Goal: Task Accomplishment & Management: Use online tool/utility

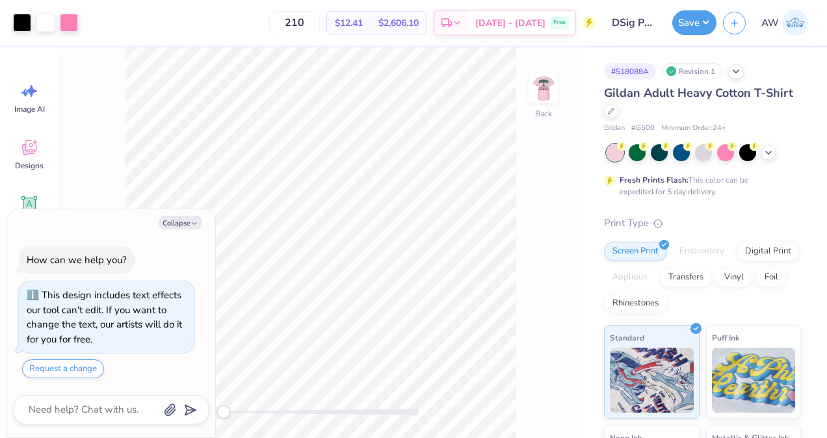
click at [192, 224] on icon "button" at bounding box center [194, 224] width 8 height 8
type textarea "x"
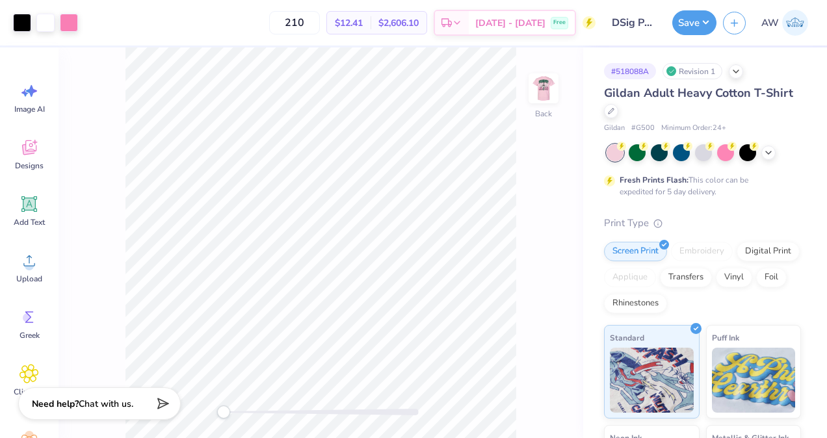
click at [547, 98] on img at bounding box center [543, 88] width 26 height 26
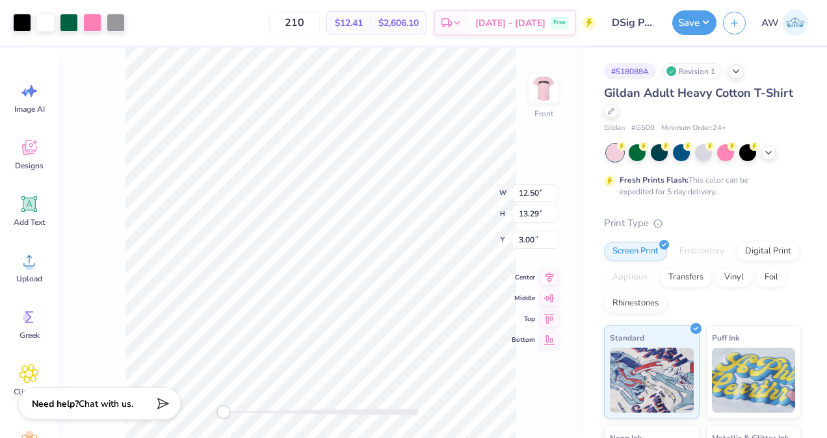
click at [121, 106] on div "Front W 12.50 12.50 " H 13.29 13.29 " Y 3.00 3.00 " Center Middle Top Bottom" at bounding box center [321, 242] width 525 height 391
click at [69, 24] on div at bounding box center [69, 23] width 18 height 18
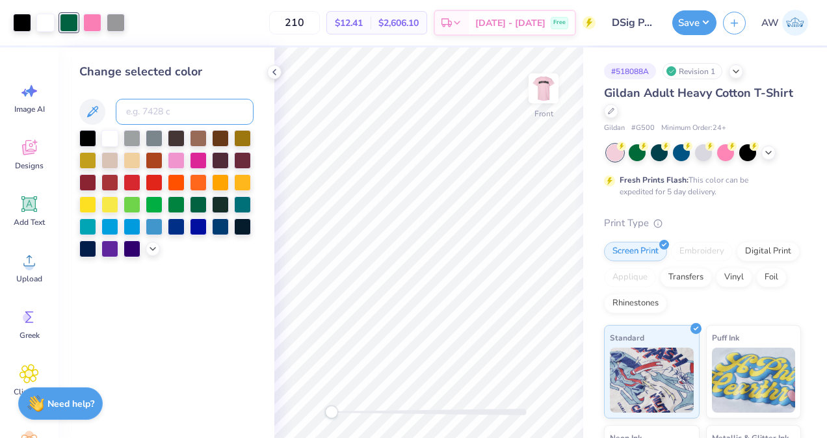
click at [153, 118] on input at bounding box center [185, 112] width 138 height 26
type input "211"
click at [271, 70] on icon at bounding box center [274, 72] width 10 height 10
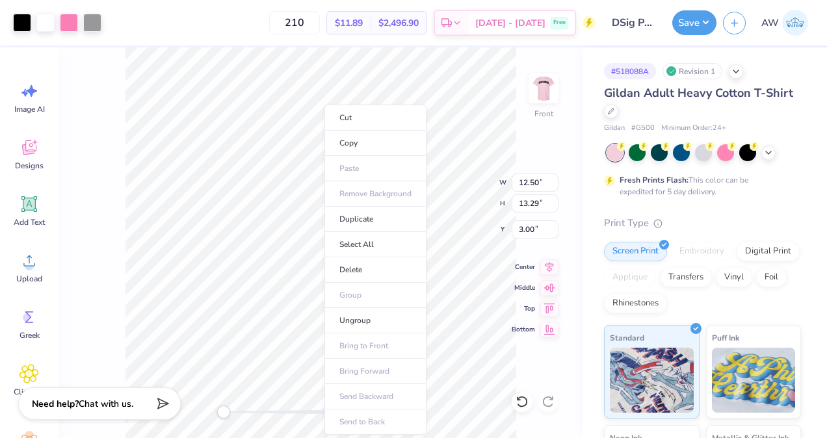
click at [380, 318] on li "Ungroup" at bounding box center [375, 320] width 102 height 25
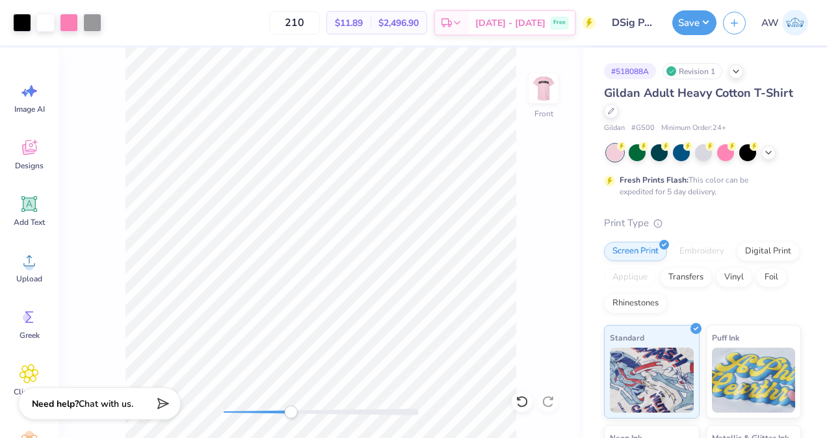
drag, startPoint x: 222, startPoint y: 413, endPoint x: 291, endPoint y: 416, distance: 69.6
click at [291, 416] on div "Accessibility label" at bounding box center [290, 412] width 13 height 13
type input "2.81"
type input "3.87"
type input "7.14"
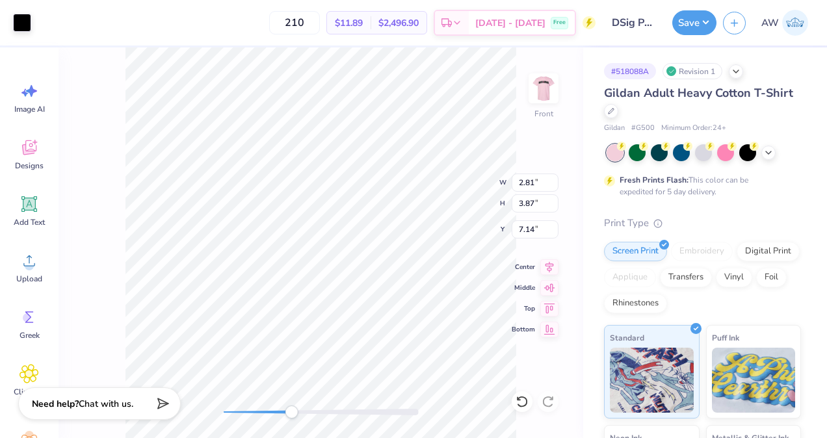
type input "2.07"
type input "0.71"
type input "9.81"
type input "2.62"
type input "0.07"
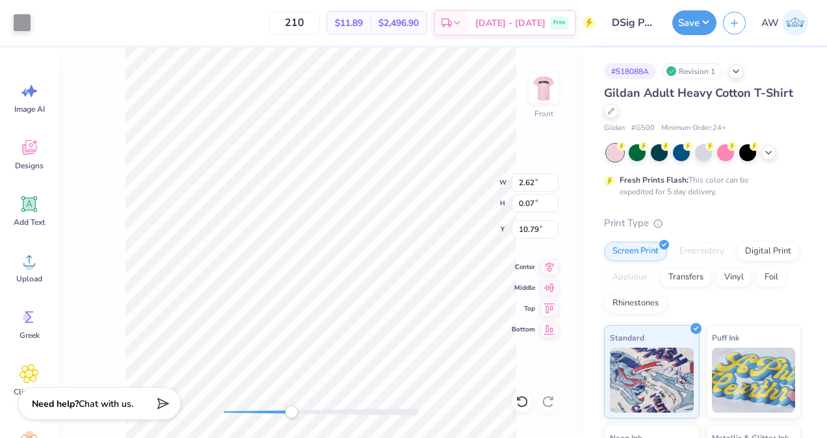
type input "10.79"
click at [384, 406] on div at bounding box center [321, 412] width 195 height 13
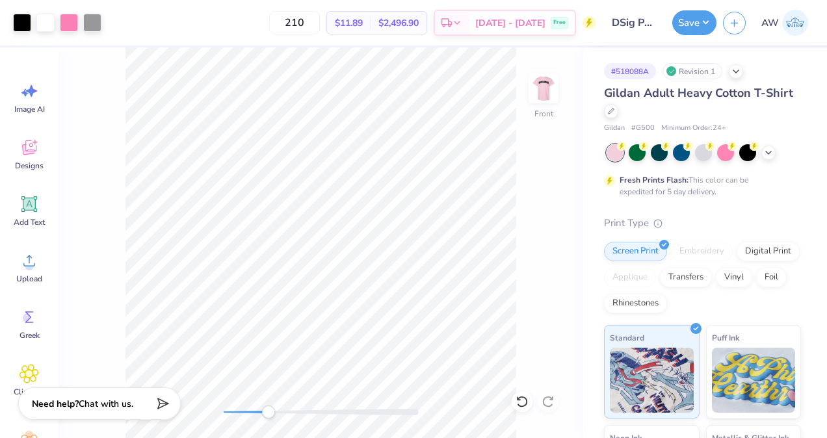
click at [527, 400] on icon at bounding box center [522, 401] width 13 height 13
type input "10.08"
type input "7.71"
type input "5.13"
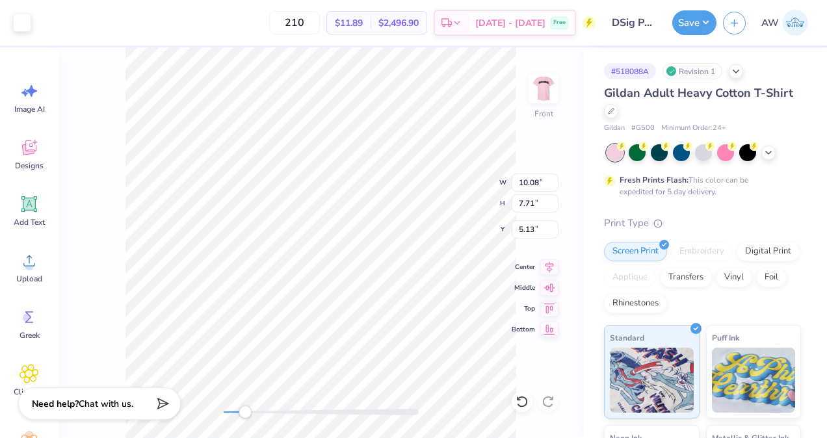
click at [550, 90] on img at bounding box center [543, 88] width 26 height 26
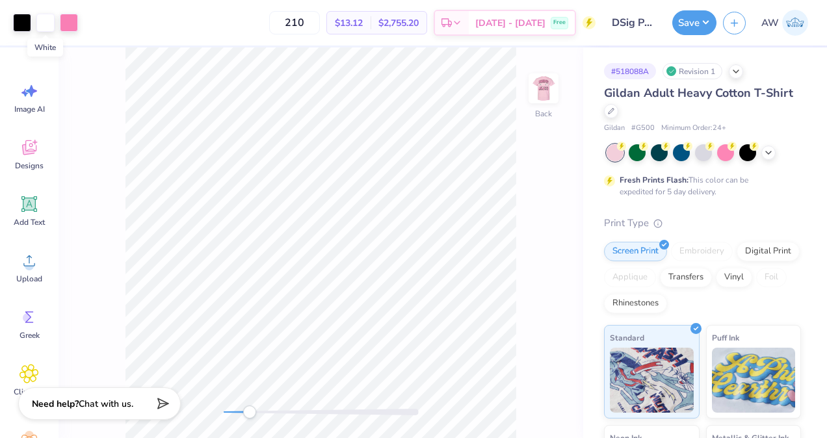
click at [45, 23] on div at bounding box center [45, 23] width 18 height 18
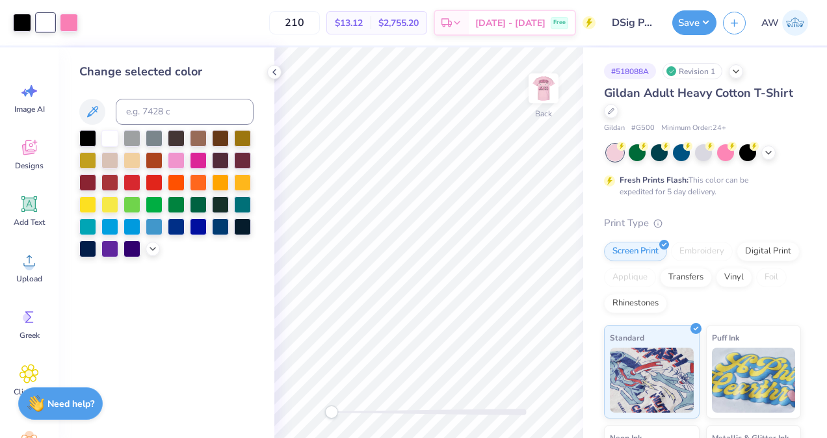
click at [274, 74] on icon at bounding box center [274, 72] width 10 height 10
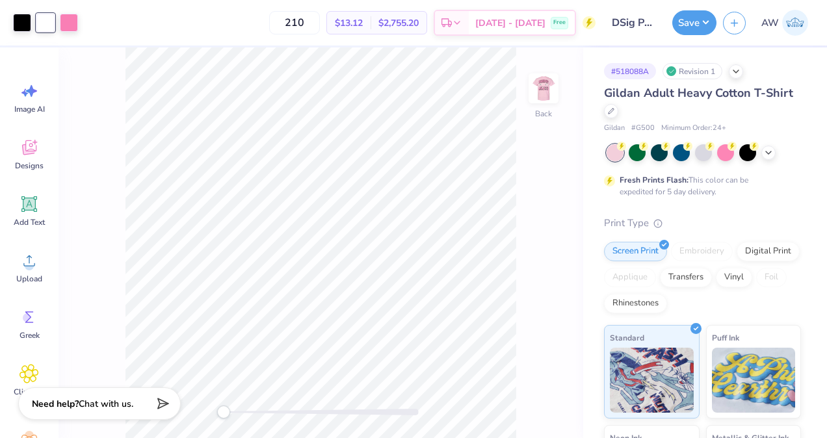
click at [543, 90] on img at bounding box center [543, 88] width 26 height 26
click at [524, 407] on icon at bounding box center [522, 401] width 13 height 13
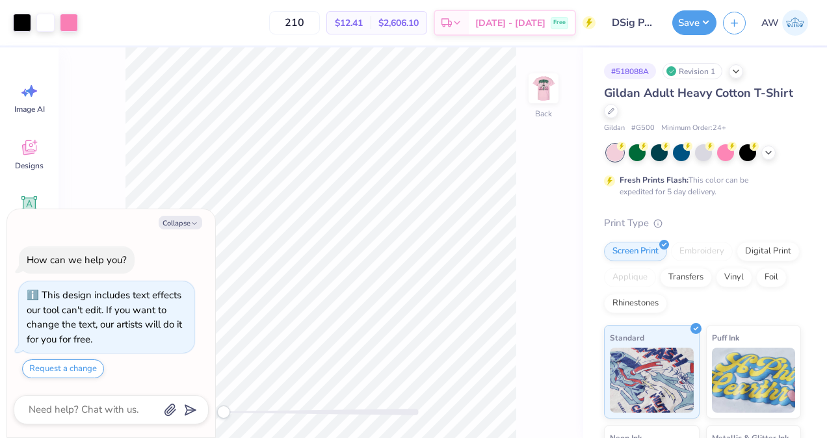
click at [183, 222] on button "Collapse" at bounding box center [181, 223] width 44 height 14
type textarea "x"
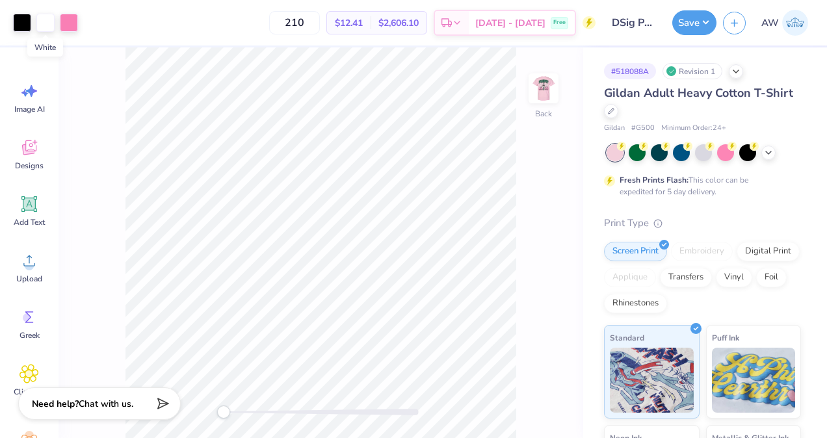
click at [47, 25] on div at bounding box center [45, 23] width 18 height 18
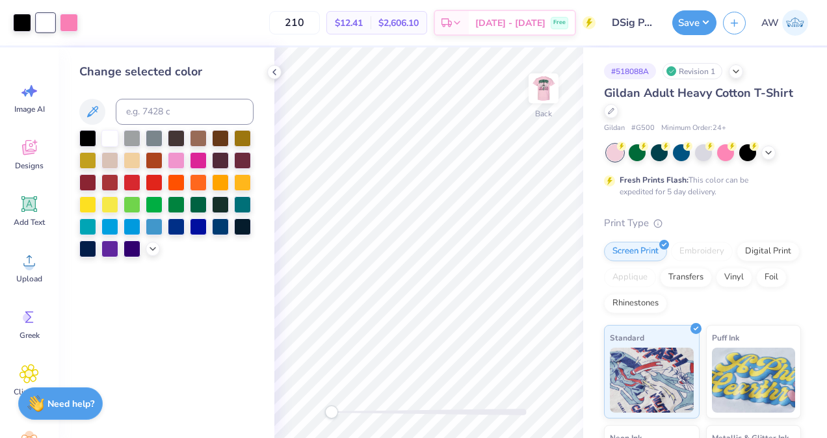
click at [87, 137] on div at bounding box center [87, 138] width 17 height 17
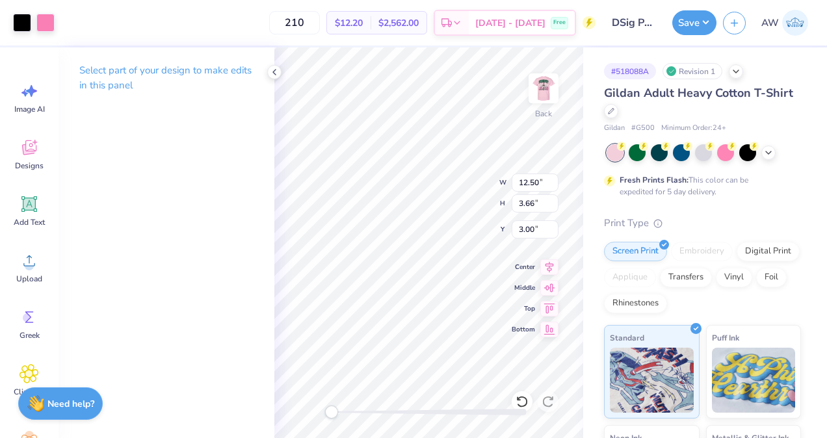
click at [523, 402] on icon at bounding box center [522, 401] width 13 height 13
click at [68, 27] on div at bounding box center [69, 23] width 18 height 18
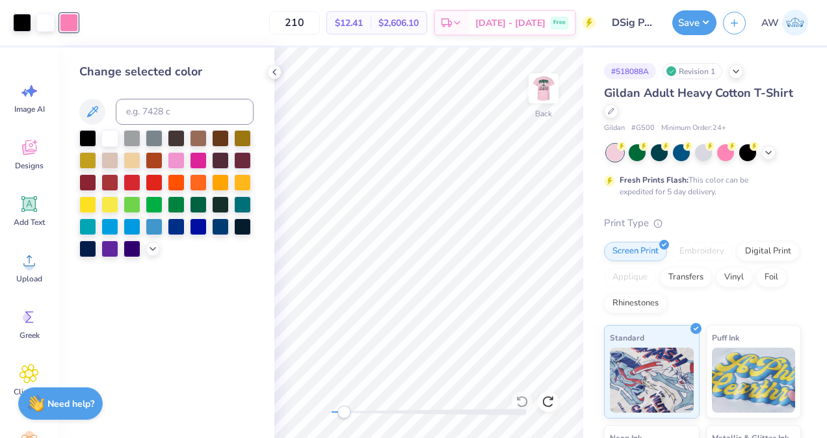
click at [102, 138] on div at bounding box center [109, 138] width 17 height 17
click at [278, 68] on icon at bounding box center [274, 72] width 10 height 10
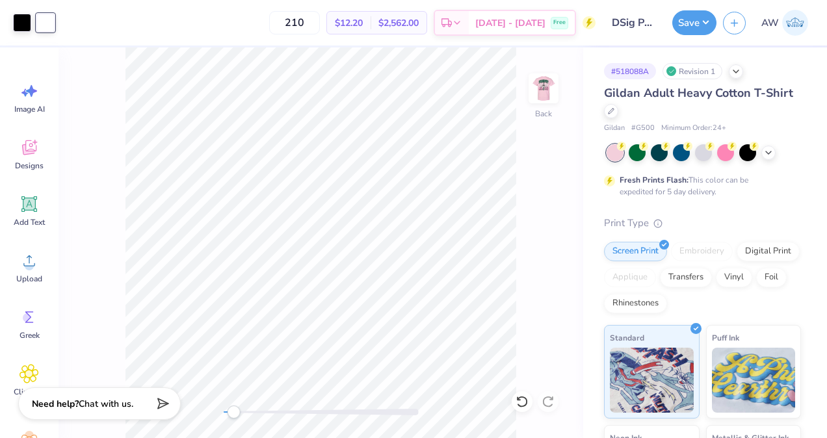
click at [540, 97] on img at bounding box center [543, 88] width 26 height 26
click at [71, 26] on div at bounding box center [69, 23] width 18 height 18
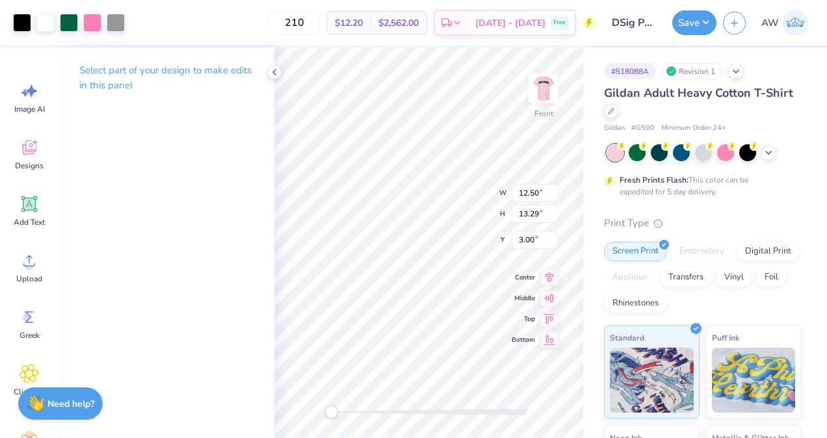
click at [274, 68] on icon at bounding box center [274, 72] width 10 height 10
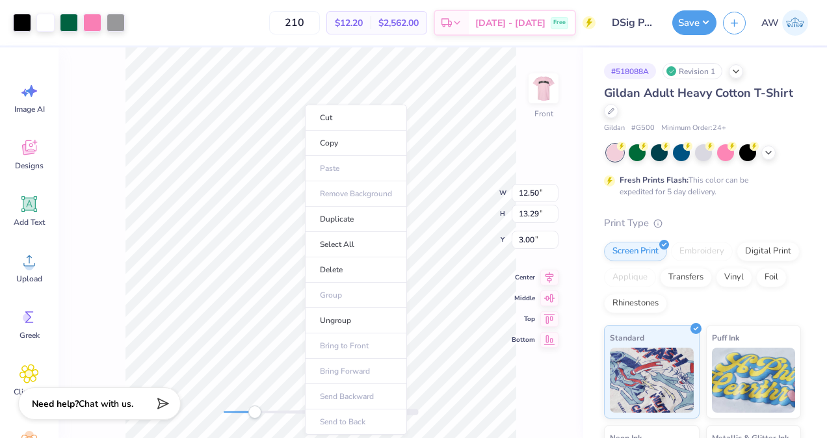
click at [360, 321] on li "Ungroup" at bounding box center [356, 320] width 102 height 25
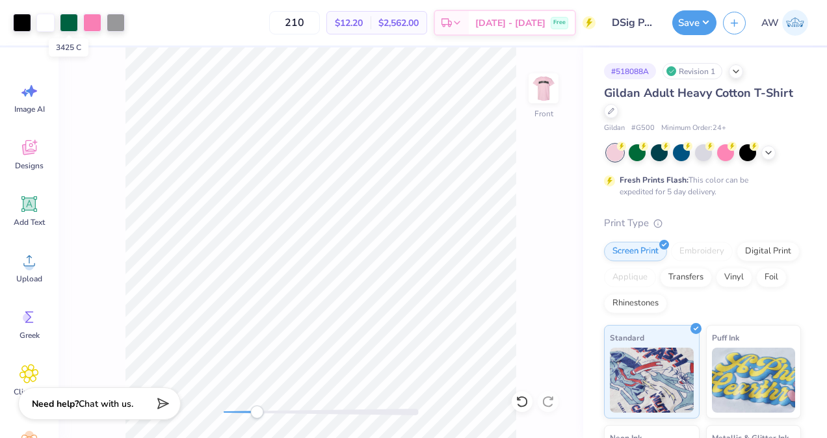
click at [68, 21] on div at bounding box center [69, 23] width 18 height 18
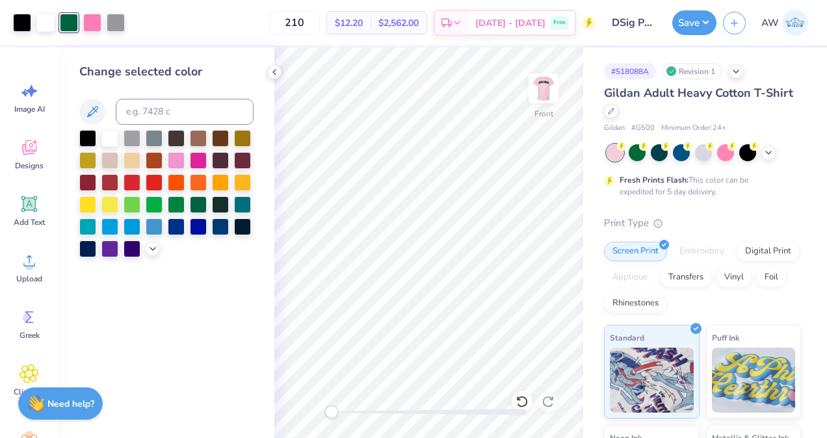
click at [88, 136] on div at bounding box center [87, 138] width 17 height 17
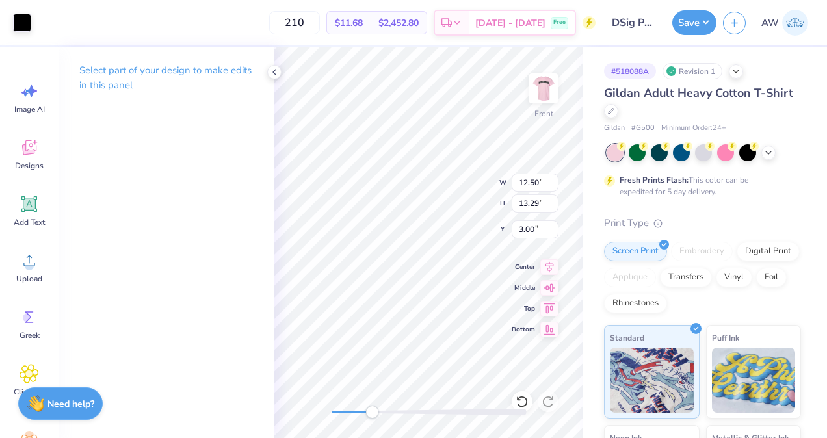
type input "0.29"
type input "0.26"
type input "14.59"
type input "0.48"
type input "0.46"
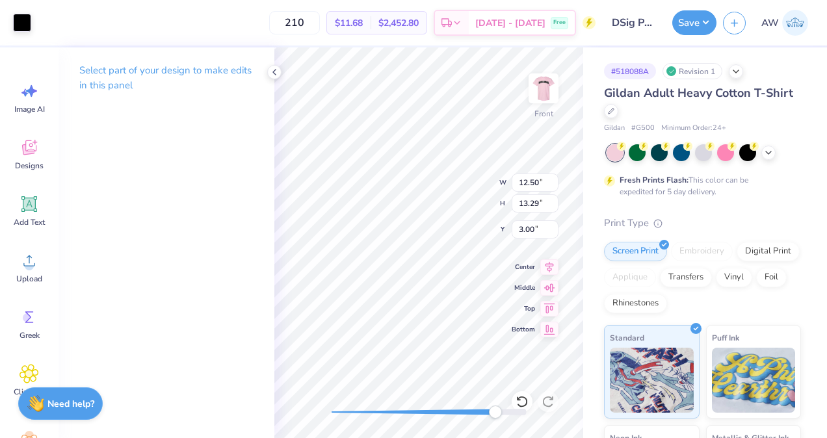
type input "12.99"
type input "2.21"
type input "2.42"
type input "13.84"
type input "0.29"
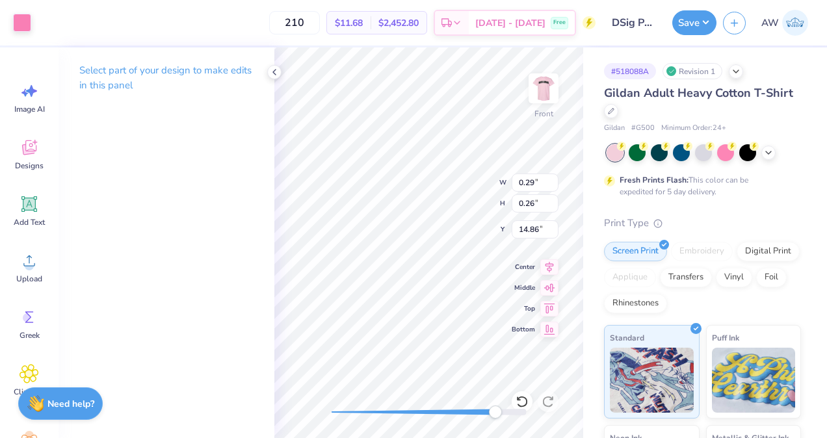
type input "0.26"
type input "14.86"
type input "2.21"
type input "2.05"
type input "11.98"
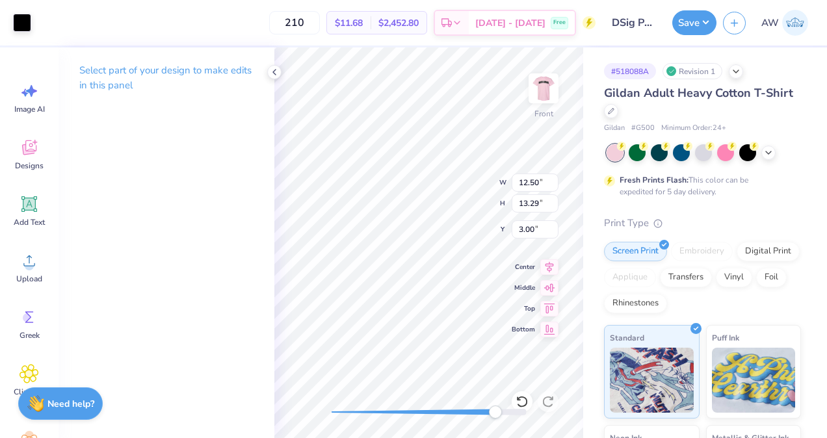
type input "0.39"
type input "0.31"
type input "13.82"
click at [521, 402] on icon at bounding box center [522, 401] width 13 height 13
type input "2.40"
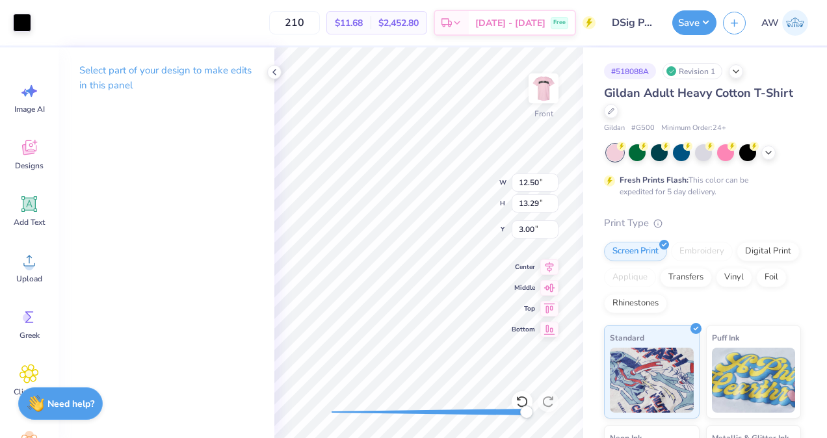
type input "2.62"
type input "13.50"
type input "0.52"
type input "0.50"
type input "14.89"
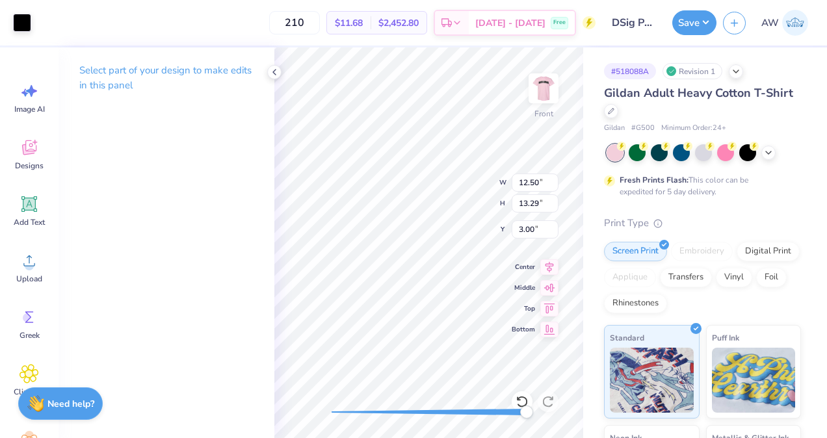
type input "0.85"
type input "0.56"
type input "15.55"
type input "0.16"
type input "0.12"
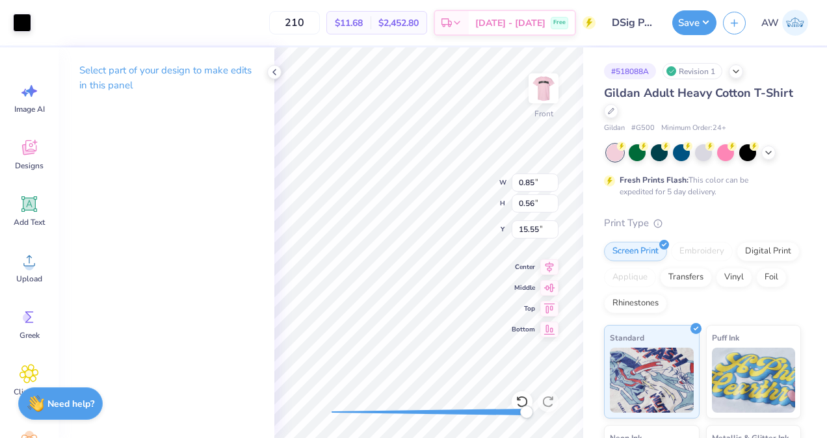
type input "15.62"
type input "0.11"
type input "0.19"
type input "14.43"
click at [524, 397] on icon at bounding box center [521, 402] width 11 height 12
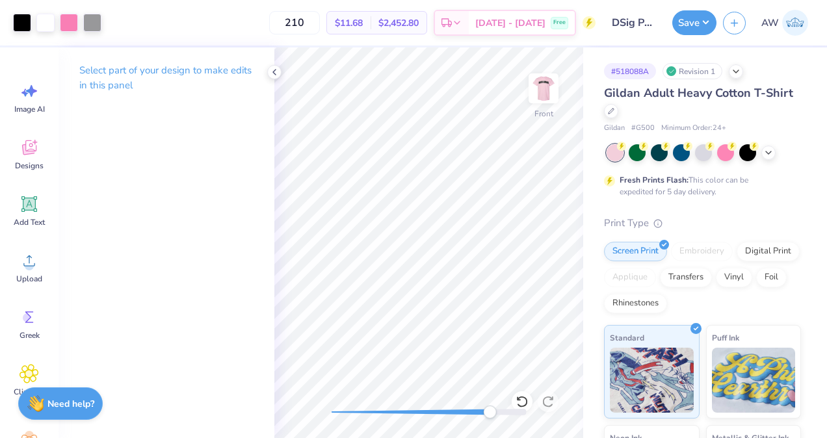
click at [535, 220] on div "Front" at bounding box center [428, 242] width 309 height 391
click at [534, 220] on div "Front" at bounding box center [428, 242] width 309 height 391
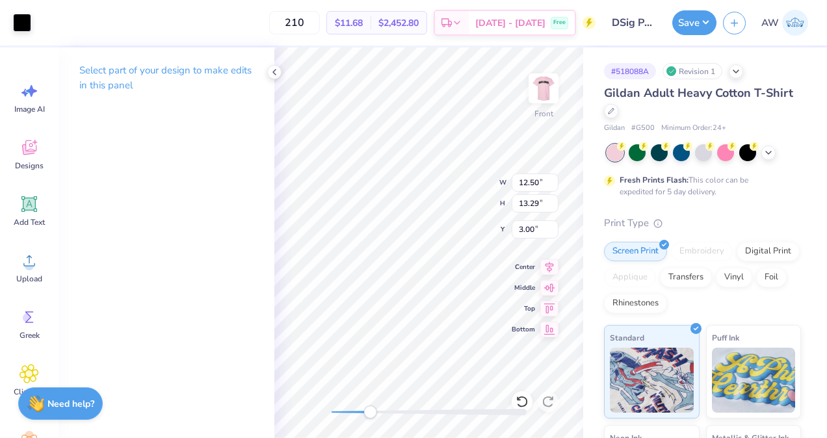
click at [271, 71] on icon at bounding box center [274, 72] width 10 height 10
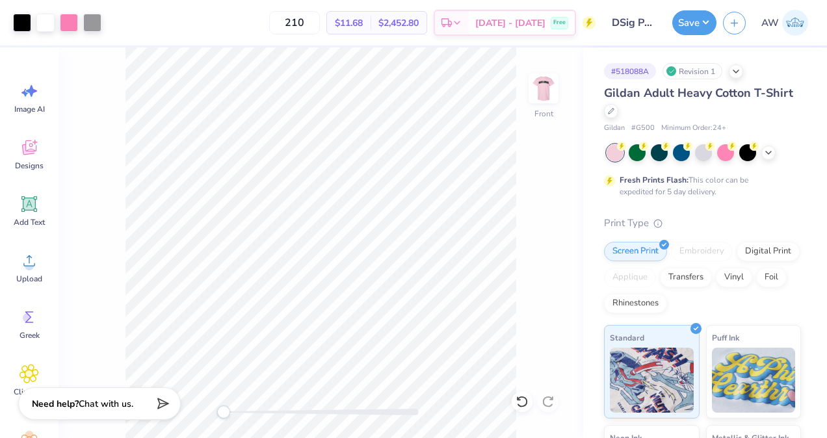
click at [72, 21] on div at bounding box center [69, 23] width 18 height 18
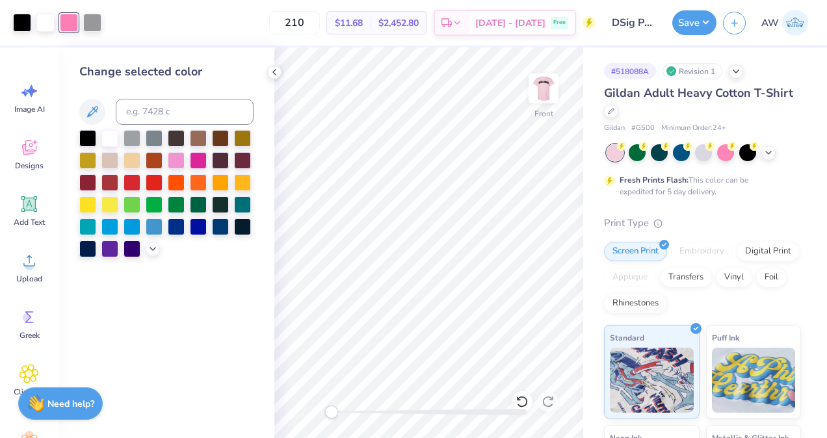
click at [85, 137] on div at bounding box center [87, 138] width 17 height 17
click at [276, 69] on icon at bounding box center [274, 72] width 10 height 10
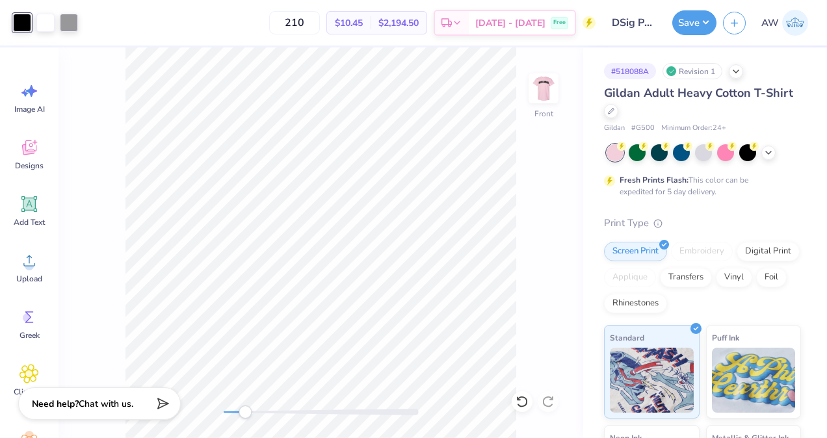
click at [547, 94] on img at bounding box center [543, 88] width 26 height 26
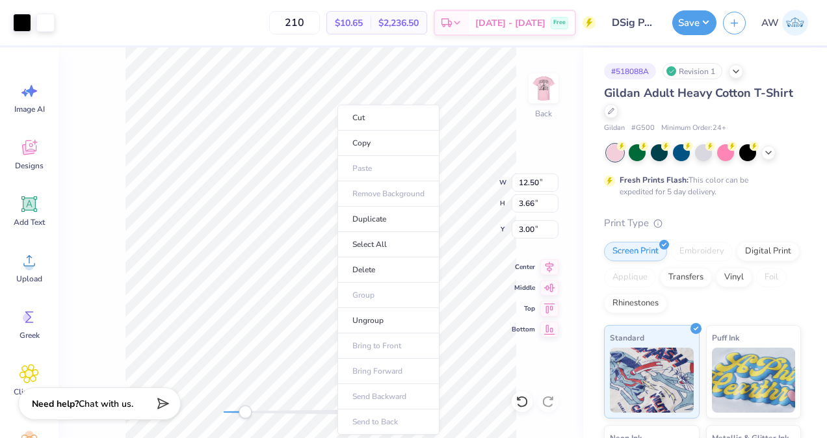
click at [382, 316] on li "Ungroup" at bounding box center [388, 320] width 102 height 25
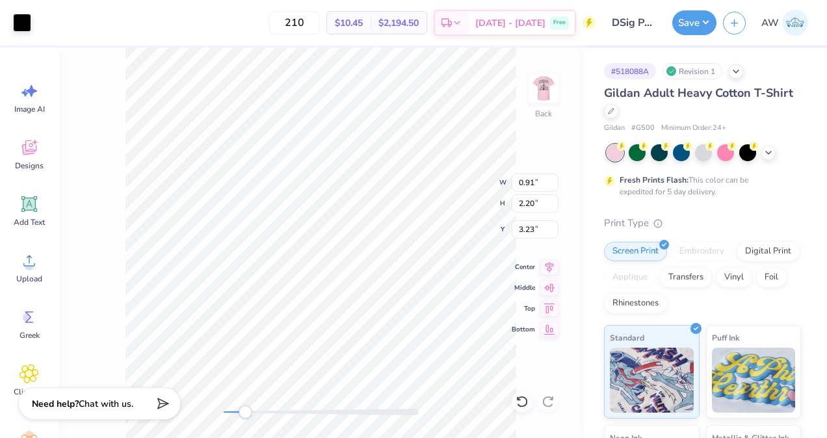
click at [522, 400] on icon at bounding box center [522, 401] width 13 height 13
click at [552, 83] on img at bounding box center [543, 88] width 26 height 26
drag, startPoint x: 240, startPoint y: 412, endPoint x: 223, endPoint y: 406, distance: 17.7
click at [223, 406] on div "Accessibility label" at bounding box center [223, 412] width 13 height 13
click at [198, 411] on div "Front" at bounding box center [321, 242] width 525 height 391
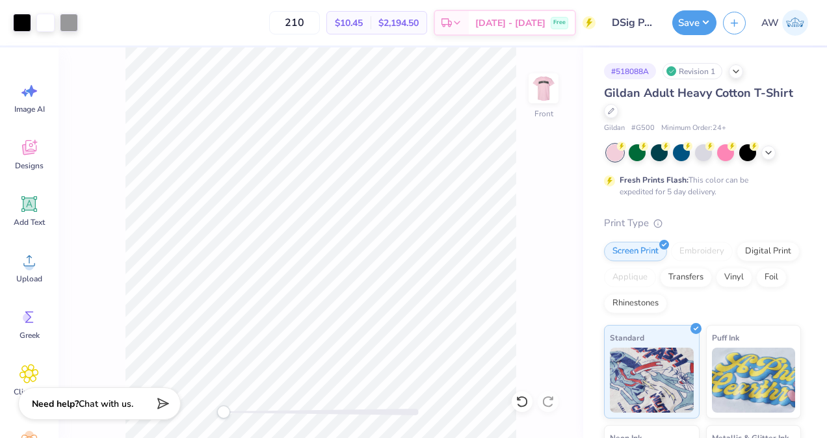
click at [694, 23] on button "Save" at bounding box center [694, 22] width 44 height 25
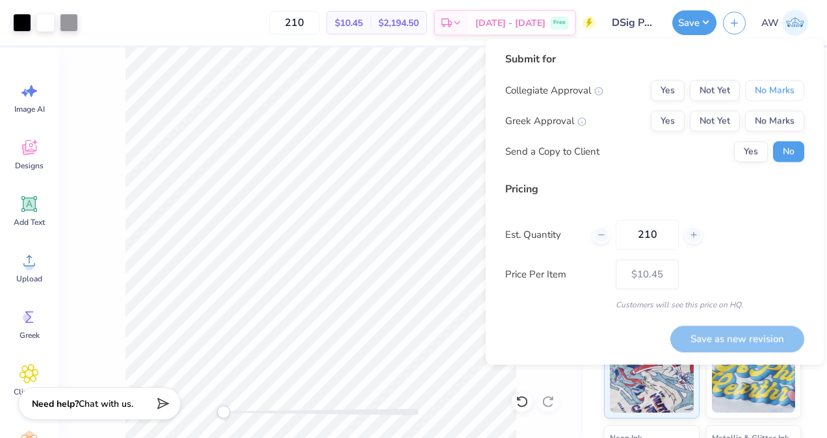
click at [760, 91] on button "No Marks" at bounding box center [774, 90] width 59 height 21
click at [663, 124] on button "Yes" at bounding box center [668, 121] width 34 height 21
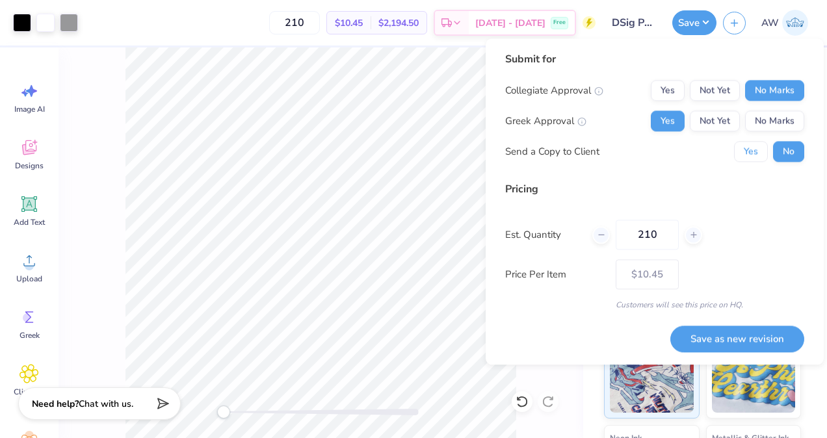
click at [757, 154] on button "Yes" at bounding box center [751, 151] width 34 height 21
click at [729, 342] on button "Save as new revision" at bounding box center [737, 339] width 134 height 27
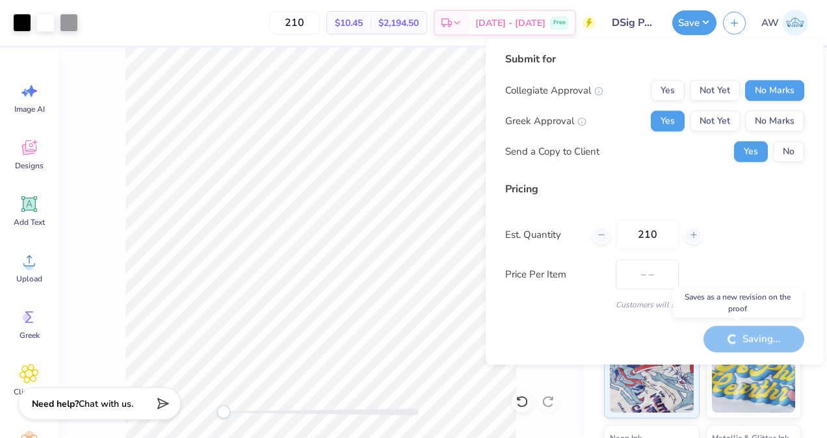
type input "$10.45"
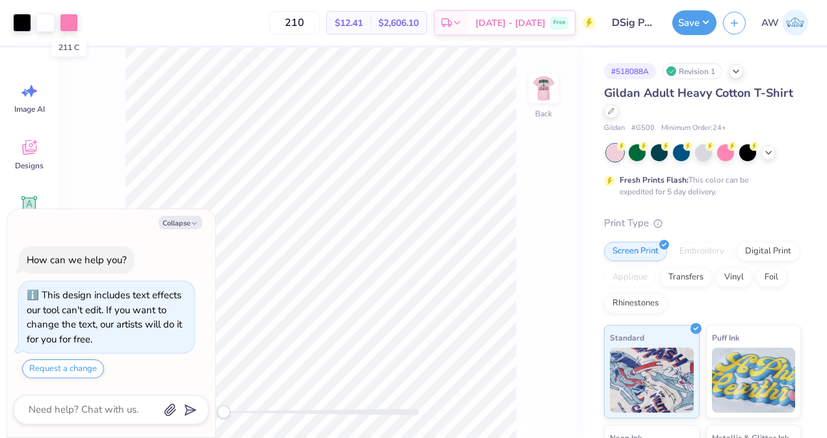
click at [66, 21] on div at bounding box center [69, 23] width 18 height 18
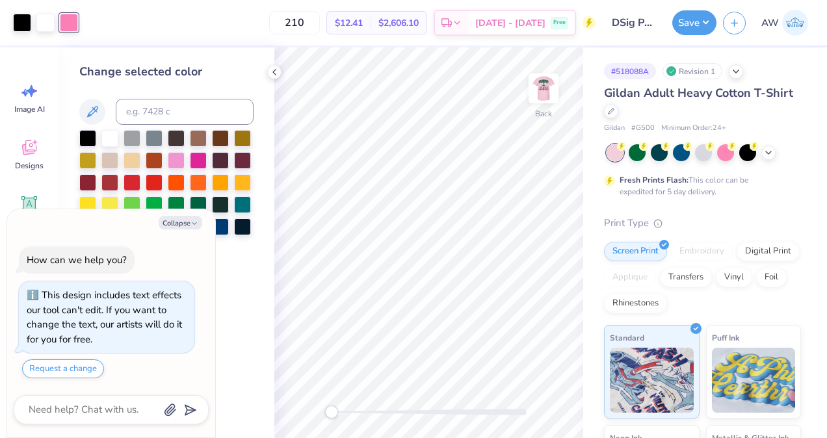
click at [111, 138] on div at bounding box center [109, 138] width 17 height 17
click at [273, 77] on icon at bounding box center [274, 72] width 10 height 10
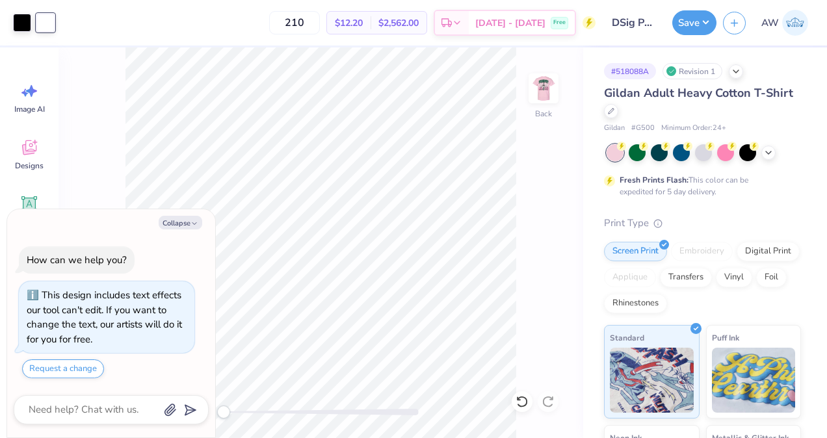
click at [549, 95] on img at bounding box center [543, 88] width 26 height 26
click at [69, 24] on div at bounding box center [69, 23] width 18 height 18
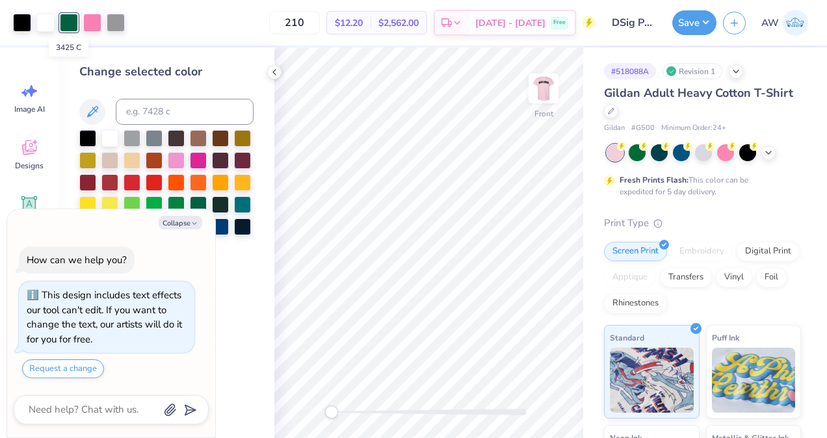
type textarea "x"
click at [157, 122] on input at bounding box center [185, 112] width 138 height 26
type input "7"
type input "cool gray 7"
click at [522, 404] on icon at bounding box center [522, 401] width 13 height 13
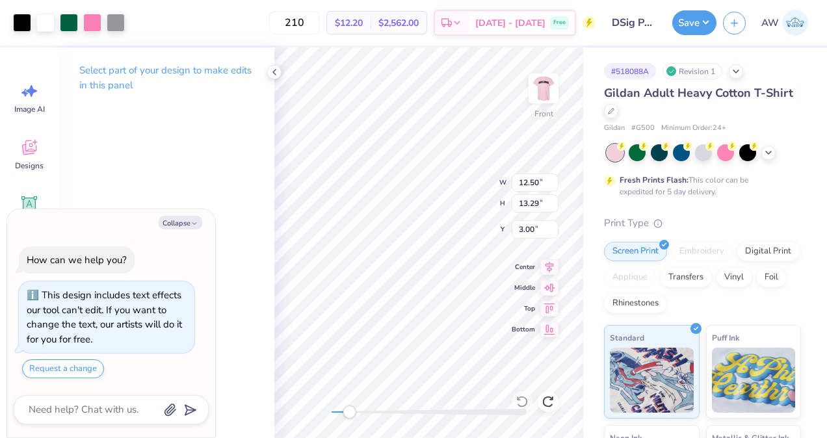
click at [94, 21] on div at bounding box center [92, 23] width 18 height 18
type textarea "x"
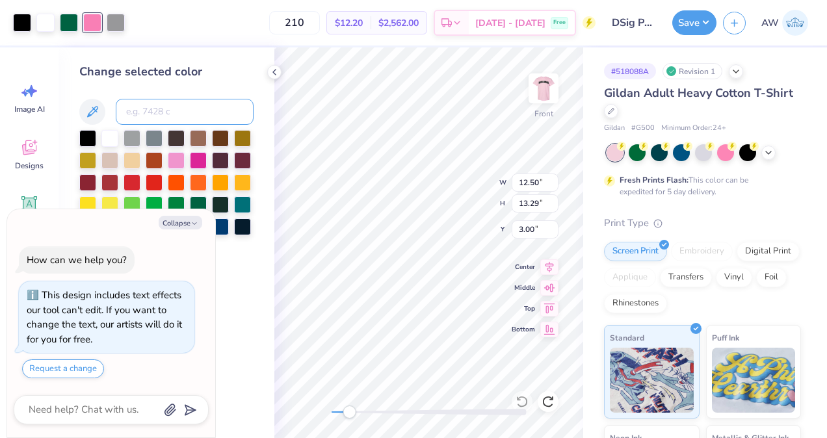
click at [146, 107] on input at bounding box center [185, 112] width 138 height 26
type input "cool gray 7"
click at [70, 21] on div at bounding box center [69, 23] width 18 height 18
click at [92, 133] on div at bounding box center [87, 138] width 17 height 17
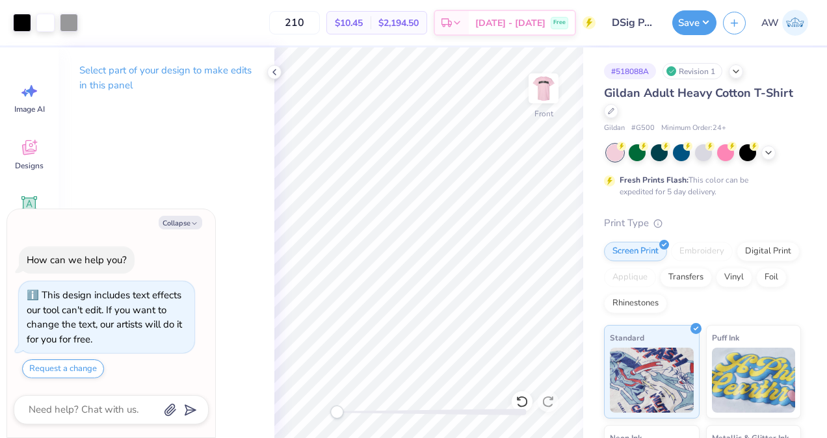
click at [698, 22] on button "Save" at bounding box center [694, 22] width 44 height 25
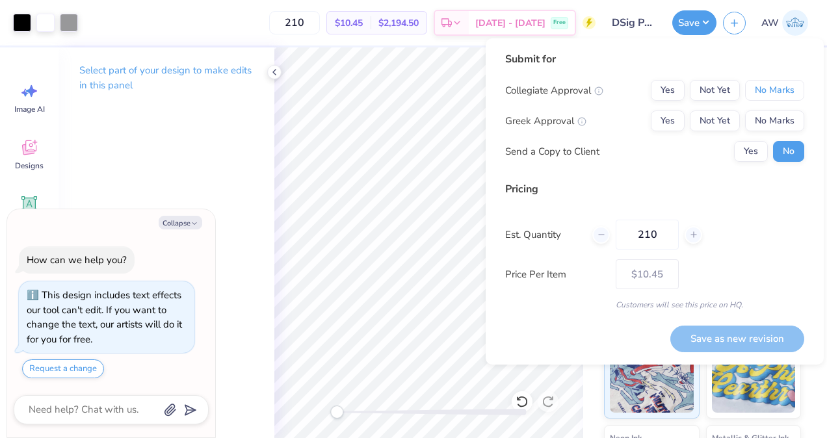
click at [785, 91] on button "No Marks" at bounding box center [774, 90] width 59 height 21
click at [665, 123] on button "Yes" at bounding box center [668, 121] width 34 height 21
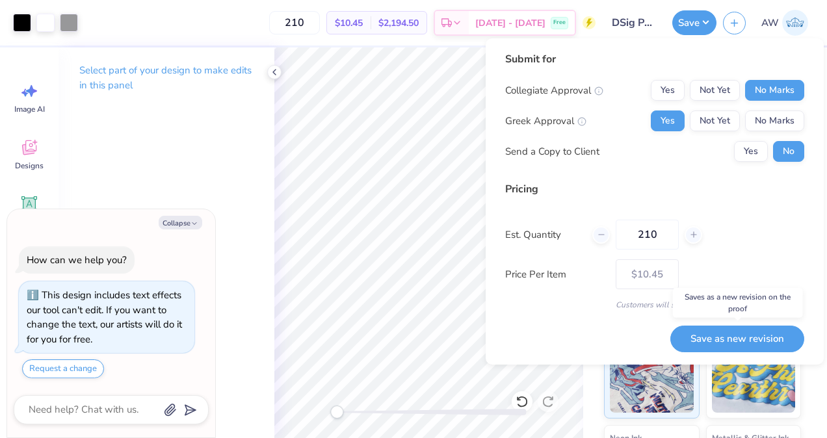
click at [734, 341] on button "Save as new revision" at bounding box center [737, 339] width 134 height 27
type textarea "x"
type input "– –"
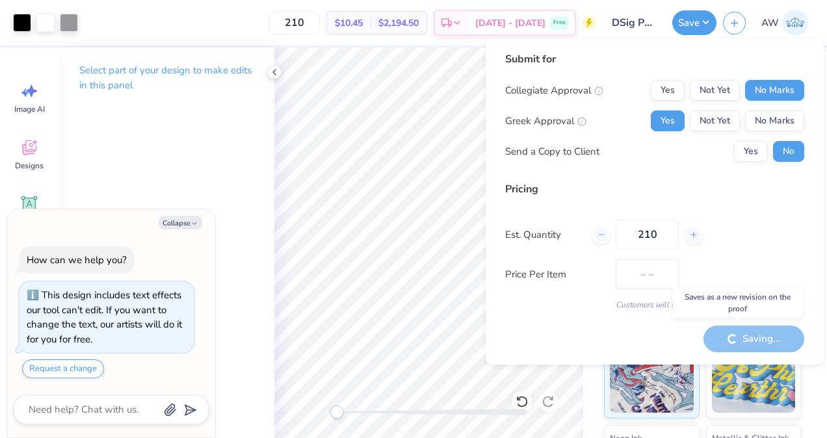
type textarea "x"
type input "$10.45"
type textarea "x"
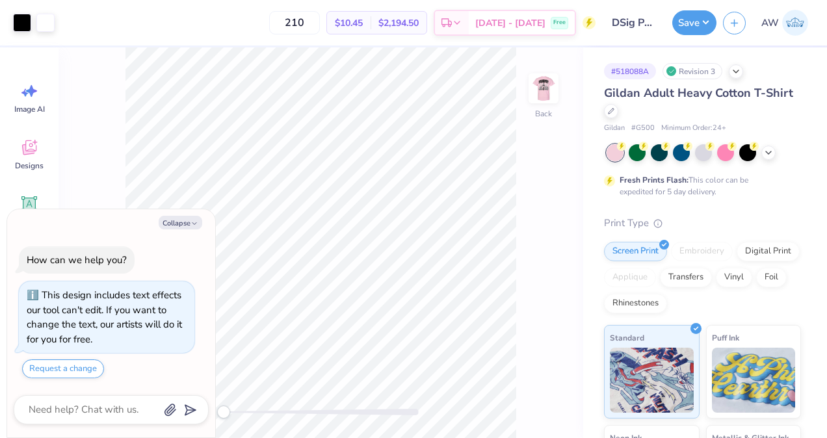
click at [547, 85] on img at bounding box center [543, 88] width 26 height 26
click at [185, 226] on button "Collapse" at bounding box center [181, 223] width 44 height 14
type textarea "x"
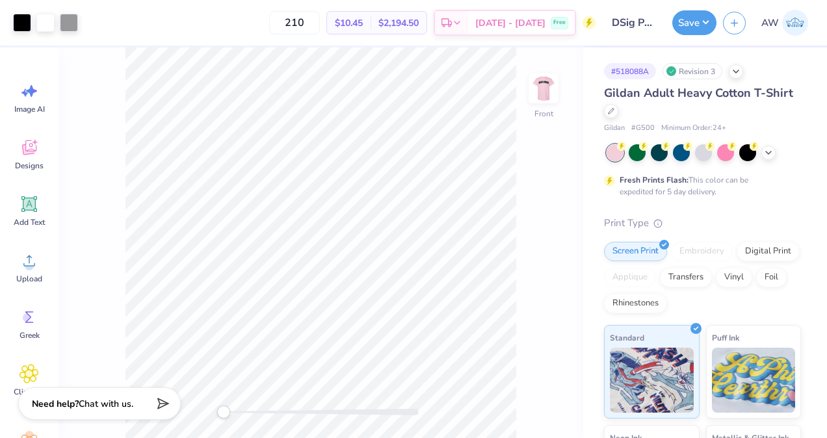
click at [72, 28] on div at bounding box center [69, 23] width 18 height 18
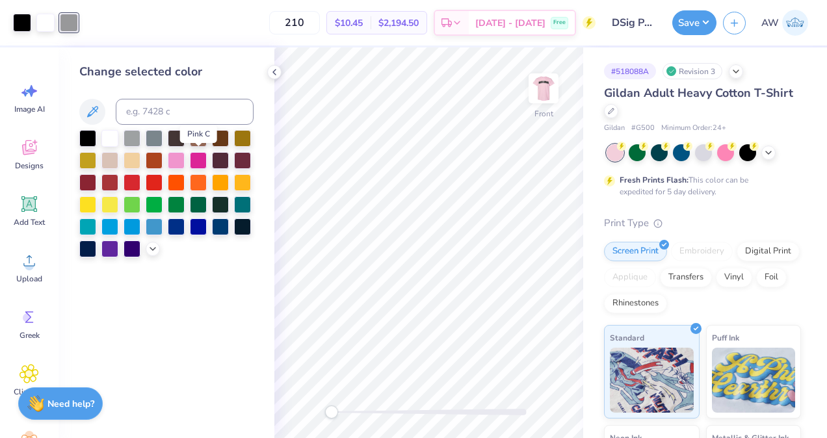
click at [198, 157] on div at bounding box center [198, 160] width 17 height 17
click at [274, 75] on icon at bounding box center [274, 72] width 10 height 10
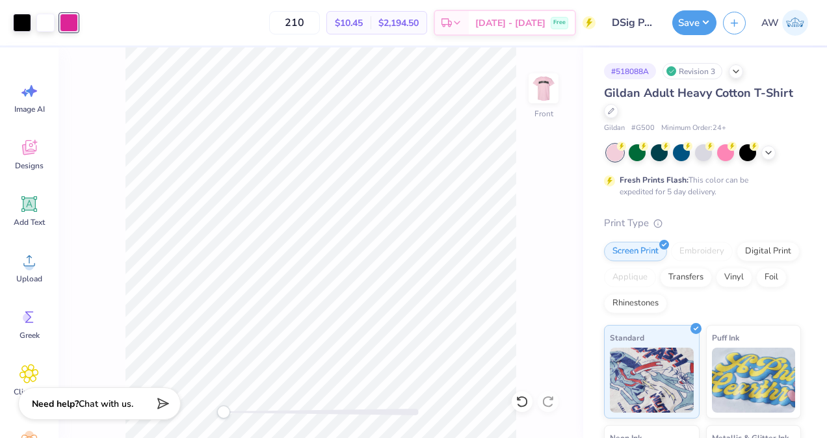
click at [672, 25] on button "Save" at bounding box center [694, 22] width 44 height 25
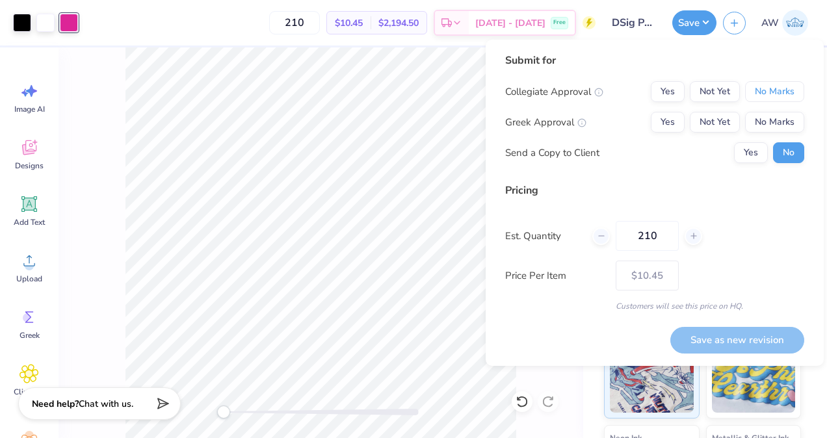
click at [766, 89] on button "No Marks" at bounding box center [774, 91] width 59 height 21
click at [676, 119] on button "Yes" at bounding box center [668, 122] width 34 height 21
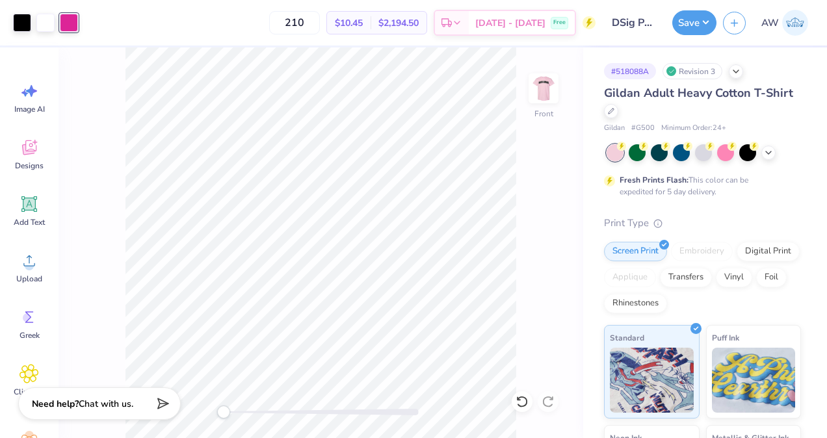
click at [537, 84] on img at bounding box center [543, 88] width 26 height 26
click at [44, 19] on div at bounding box center [45, 23] width 18 height 18
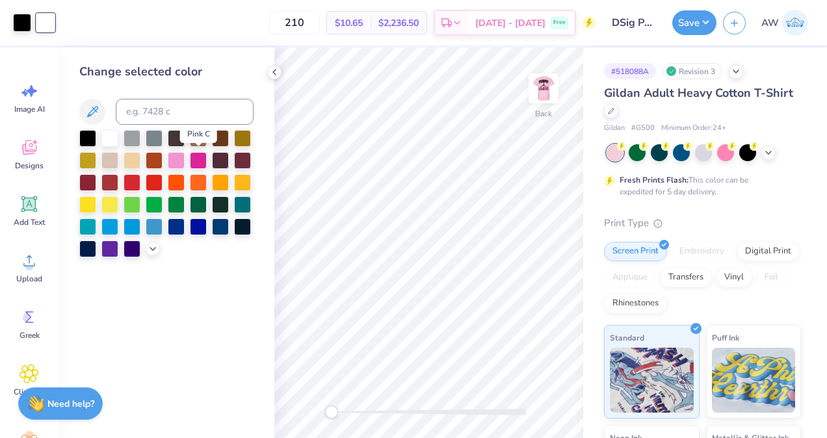
click at [201, 159] on div at bounding box center [198, 160] width 17 height 17
click at [547, 86] on img at bounding box center [543, 88] width 26 height 26
click at [703, 21] on button "Save" at bounding box center [694, 22] width 44 height 25
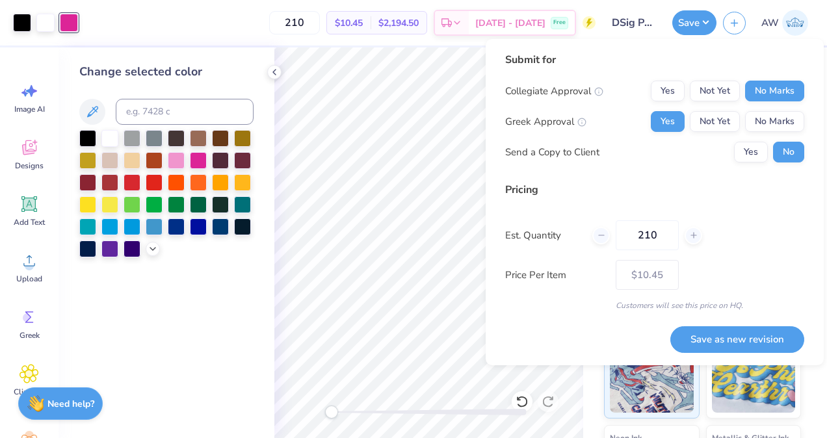
click at [744, 335] on button "Save as new revision" at bounding box center [737, 339] width 134 height 27
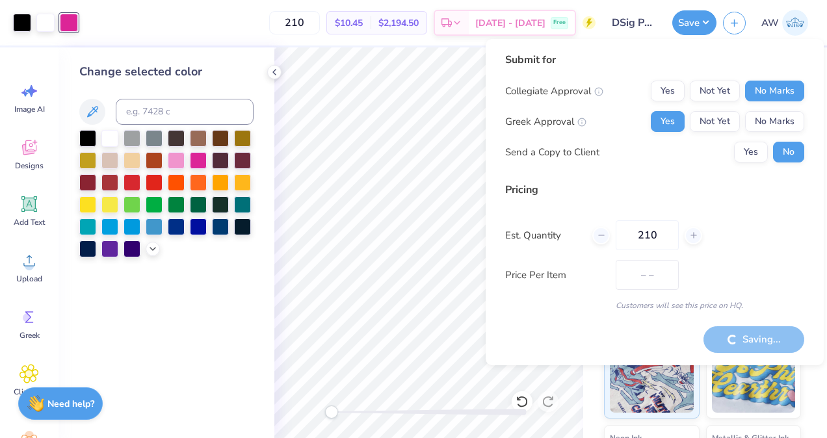
type input "$10.45"
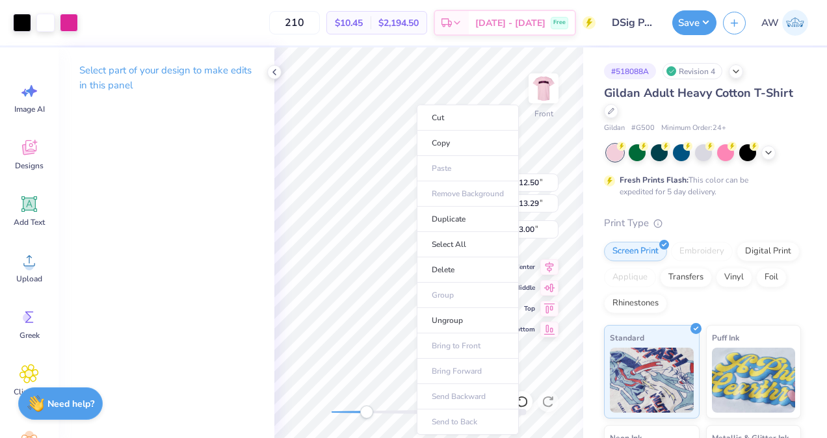
click at [452, 320] on li "Ungroup" at bounding box center [468, 320] width 102 height 25
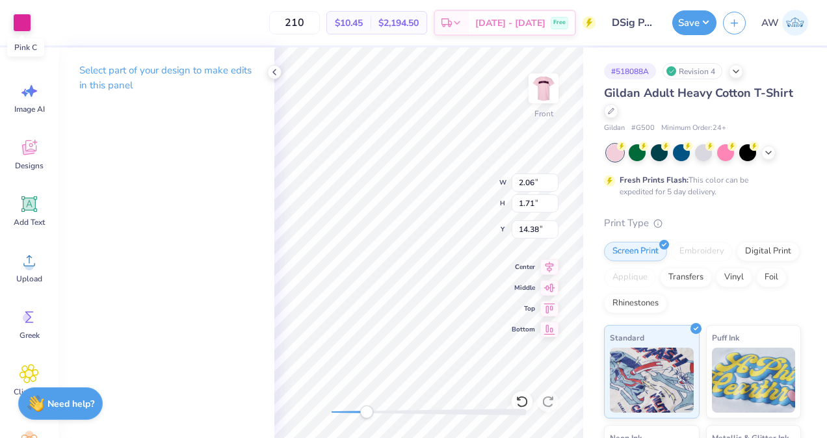
click at [21, 22] on div at bounding box center [22, 23] width 18 height 18
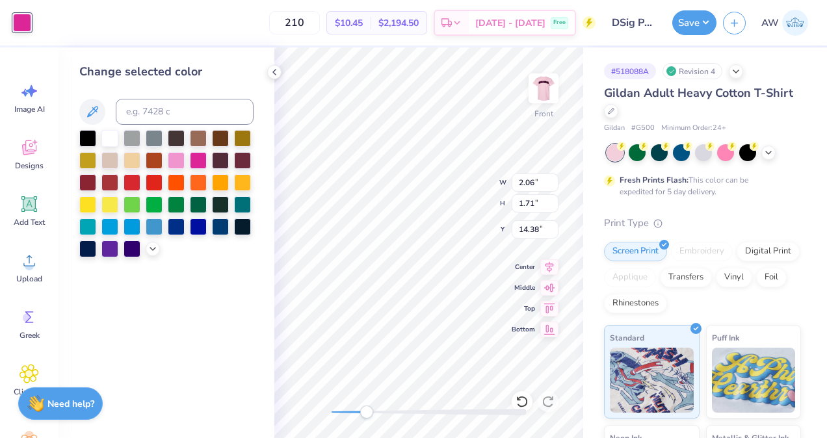
click at [111, 135] on div at bounding box center [109, 138] width 17 height 17
type input "12.50"
type input "13.29"
type input "3.00"
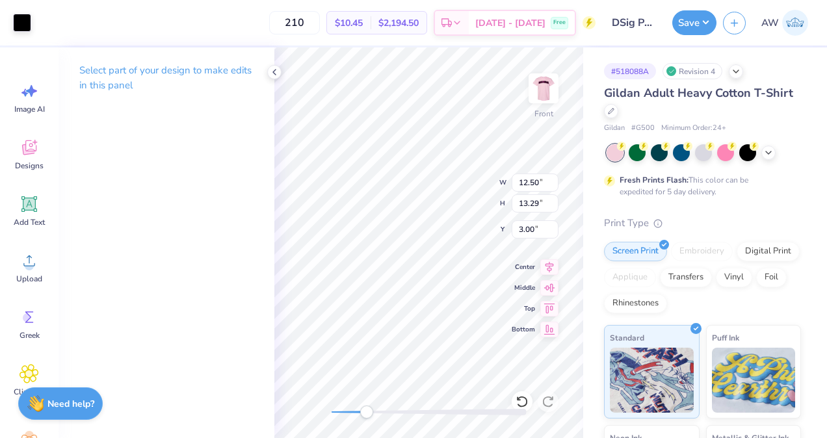
type input "0.81"
type input "0.58"
type input "14.65"
click at [21, 23] on div at bounding box center [22, 23] width 18 height 18
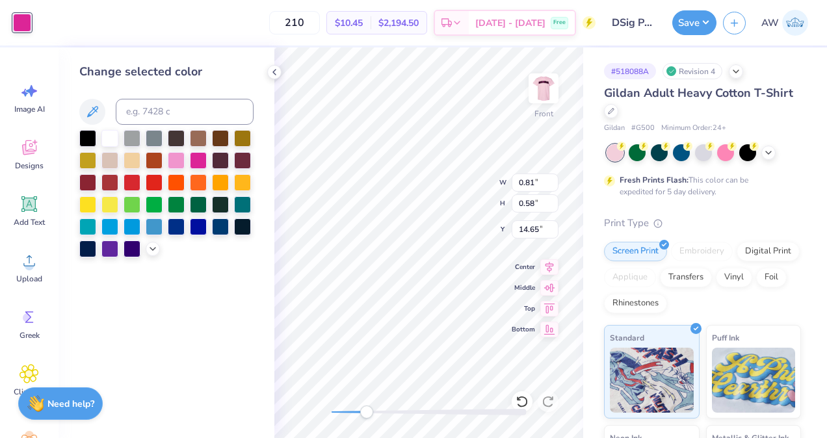
click at [111, 142] on div at bounding box center [109, 138] width 17 height 17
type input "0.85"
type input "0.56"
type input "15.48"
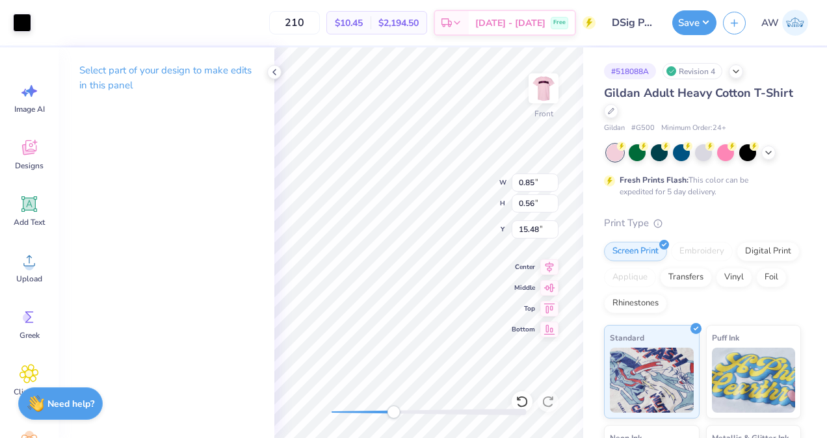
type input "0.32"
type input "0.30"
type input "15.56"
click at [20, 21] on div at bounding box center [22, 23] width 18 height 18
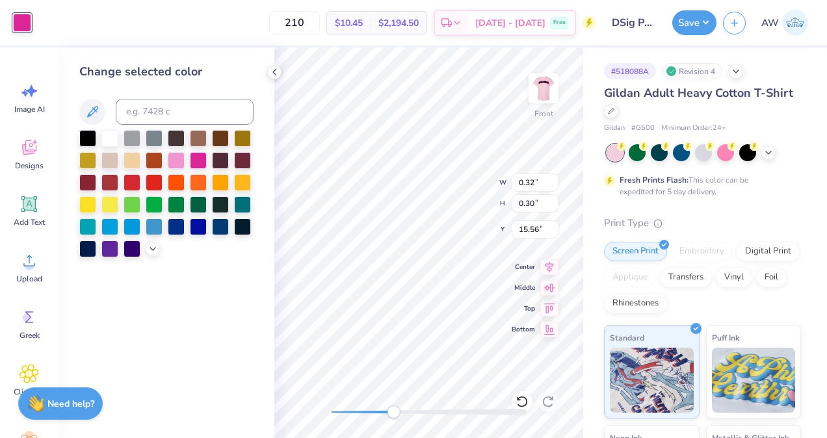
click at [109, 141] on div at bounding box center [109, 138] width 17 height 17
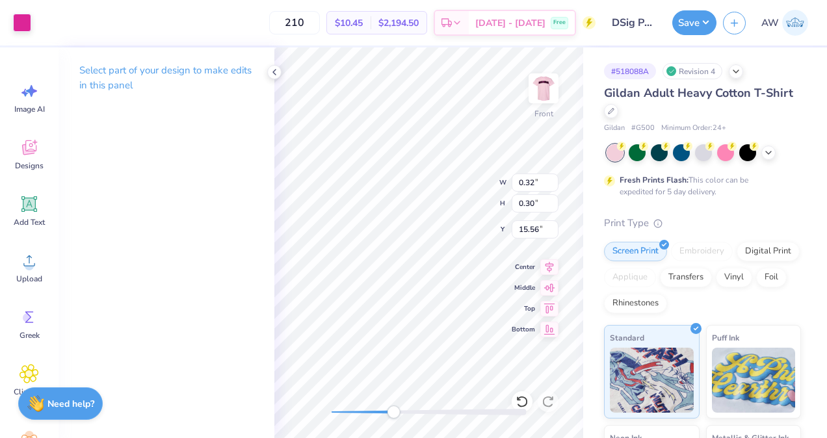
type input "0.48"
type input "0.09"
type input "15.34"
click at [23, 16] on div at bounding box center [22, 23] width 18 height 18
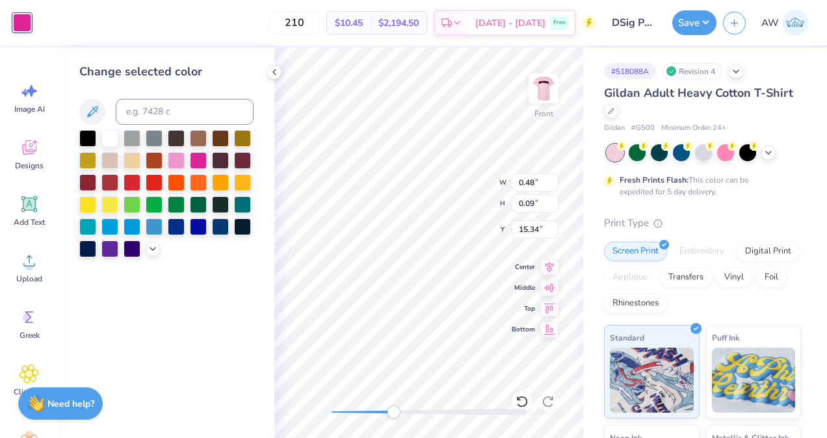
click at [116, 136] on div at bounding box center [109, 138] width 17 height 17
type input "0.07"
type input "0.03"
type input "15.40"
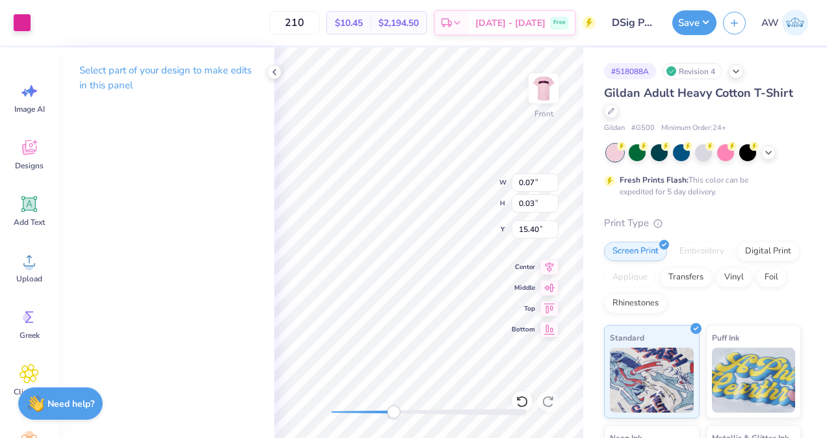
click at [23, 25] on div at bounding box center [22, 23] width 18 height 18
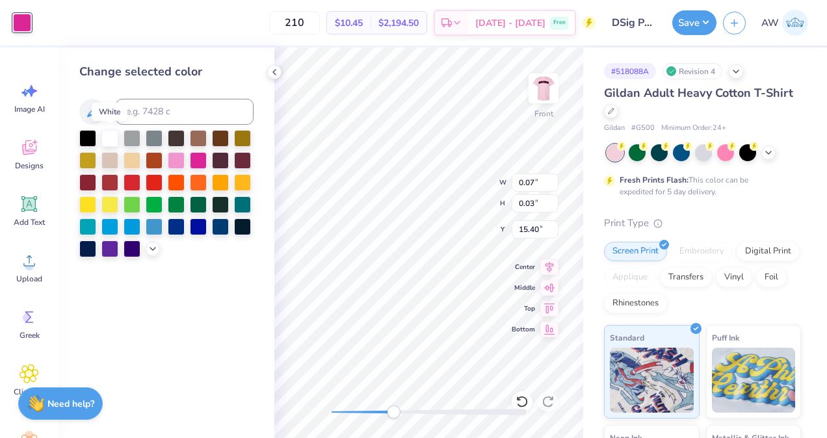
click at [114, 140] on div at bounding box center [109, 138] width 17 height 17
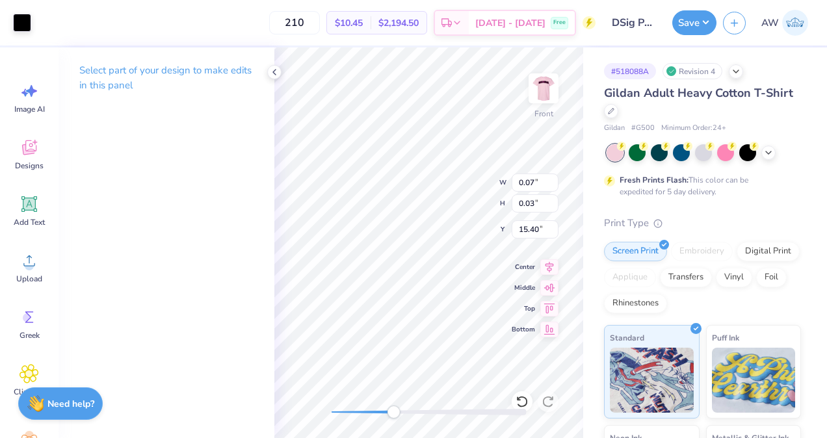
type input "0.19"
type input "0.52"
type input "15.47"
type input "2.06"
type input "1.71"
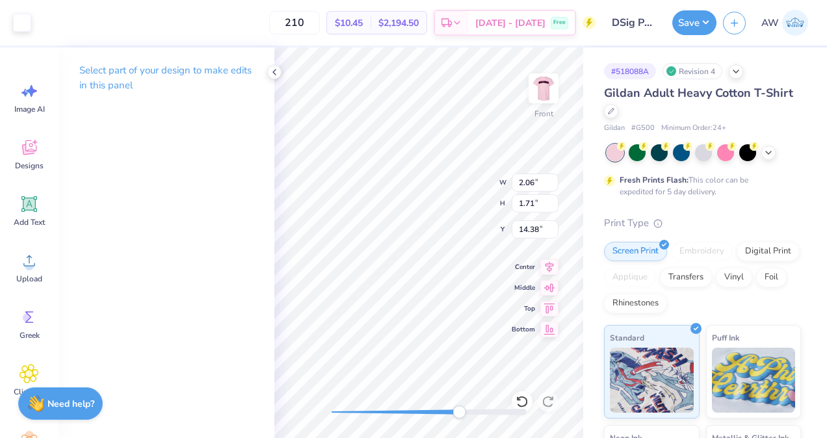
type input "14.38"
type input "0.04"
type input "0.11"
type input "15.86"
click at [21, 25] on div at bounding box center [22, 23] width 18 height 18
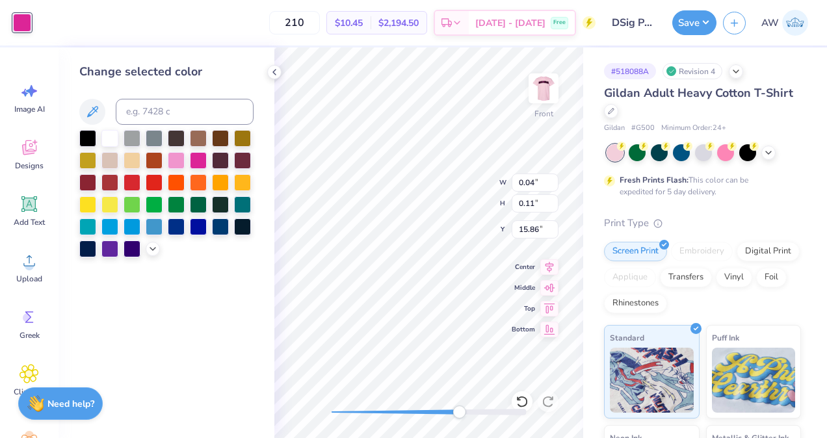
click at [116, 141] on div at bounding box center [109, 138] width 17 height 17
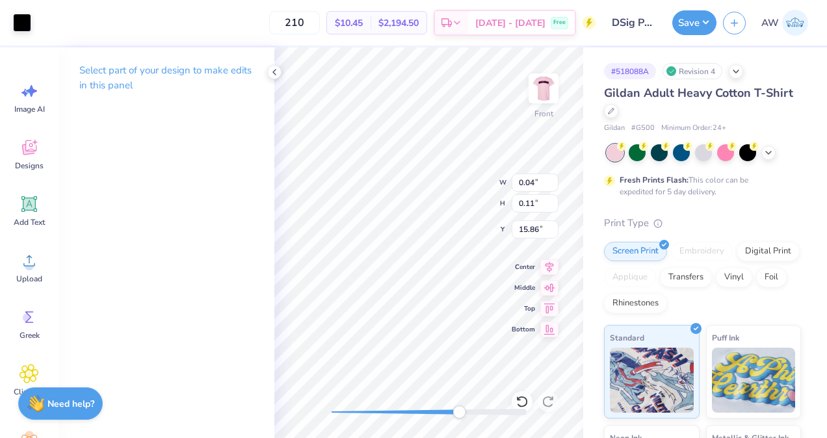
type input "0.87"
type input "0.16"
type input "15.36"
type input "2.06"
type input "1.71"
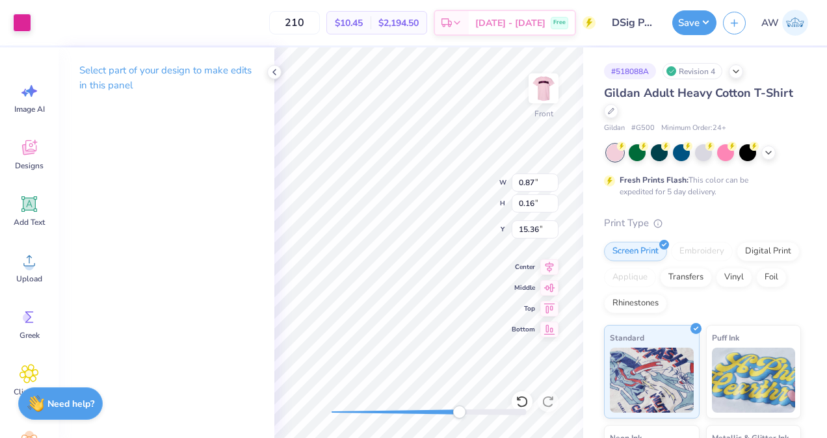
type input "14.45"
click at [15, 15] on div at bounding box center [22, 23] width 18 height 18
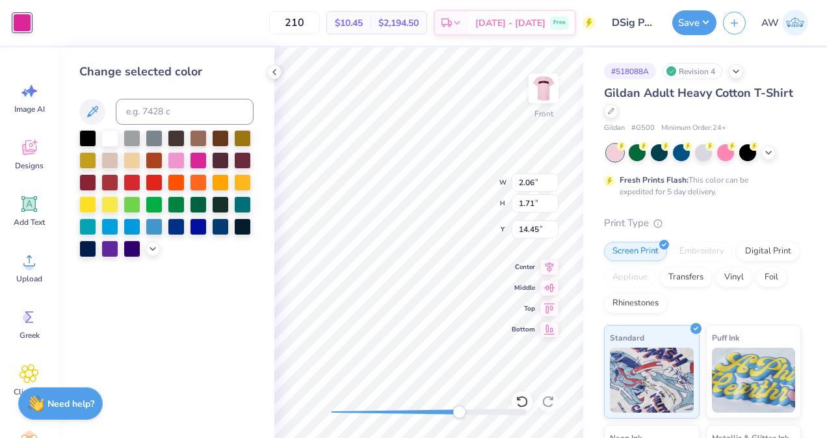
click at [111, 135] on div at bounding box center [109, 138] width 17 height 17
type input "0.81"
type input "0.58"
type input "14.72"
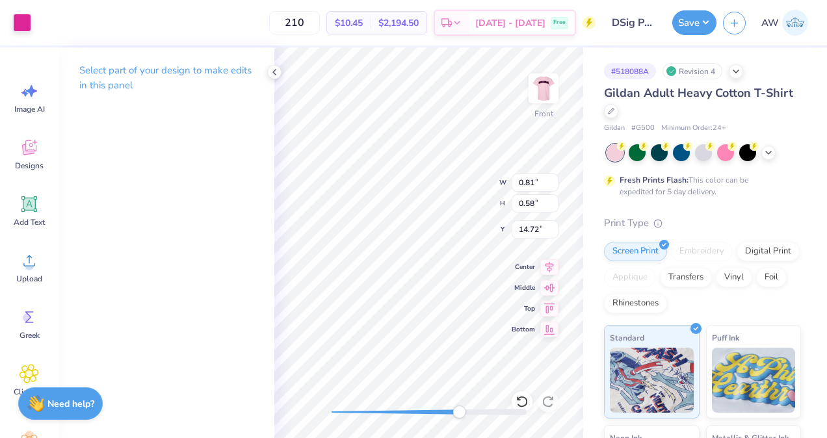
click at [24, 20] on div at bounding box center [22, 23] width 18 height 18
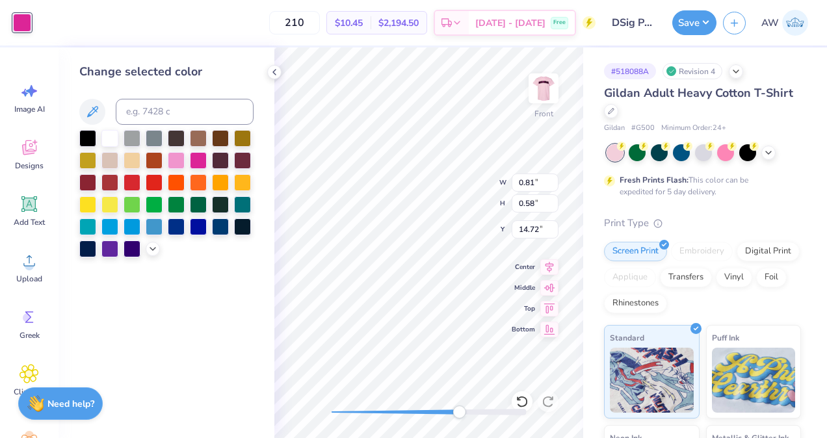
click at [108, 136] on div at bounding box center [109, 138] width 17 height 17
type input "0.32"
type input "0.30"
type input "15.62"
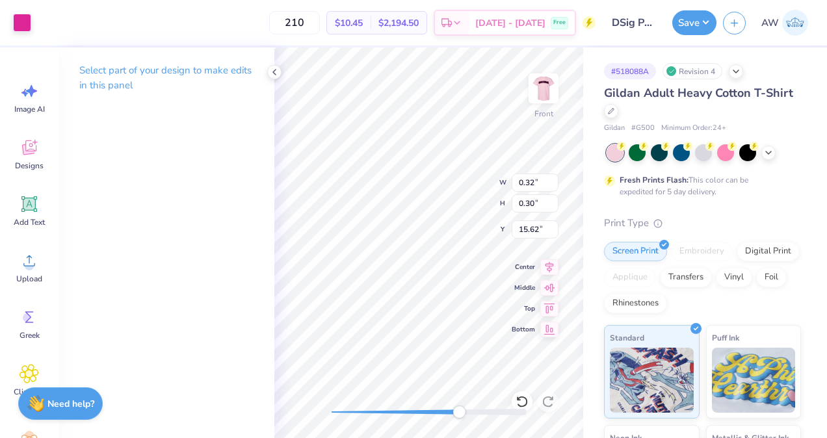
click at [23, 23] on div at bounding box center [22, 23] width 18 height 18
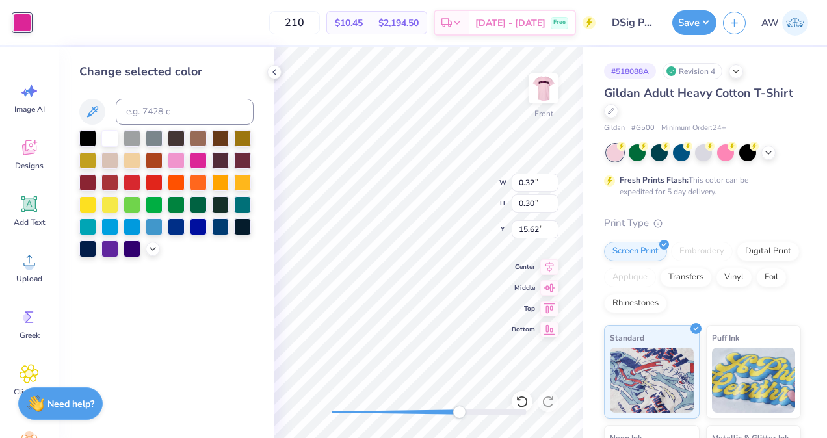
click at [113, 138] on div at bounding box center [109, 138] width 17 height 17
type input "0.48"
type input "0.09"
type input "15.41"
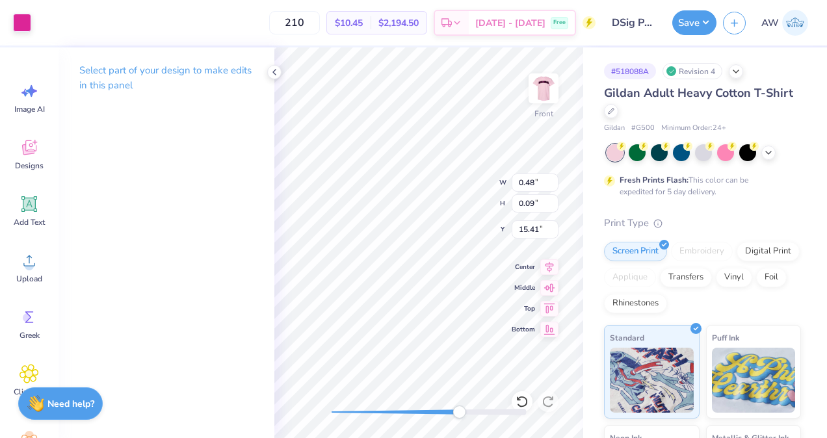
click at [20, 22] on div at bounding box center [22, 23] width 18 height 18
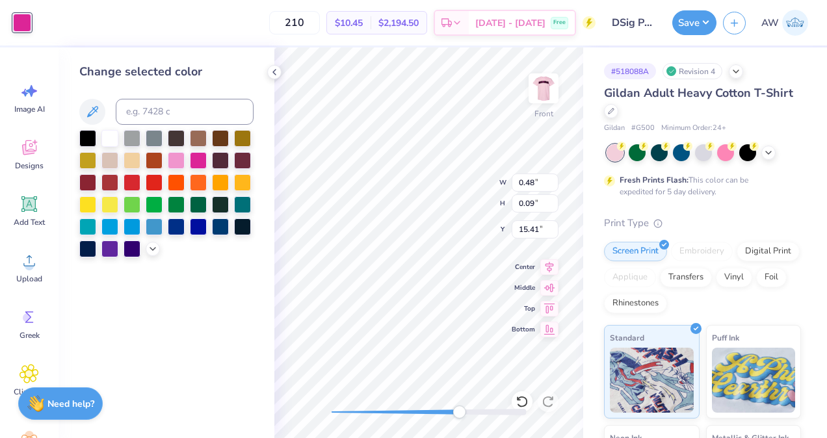
click at [112, 142] on div at bounding box center [109, 138] width 17 height 17
type input "0.07"
type input "0.03"
type input "15.46"
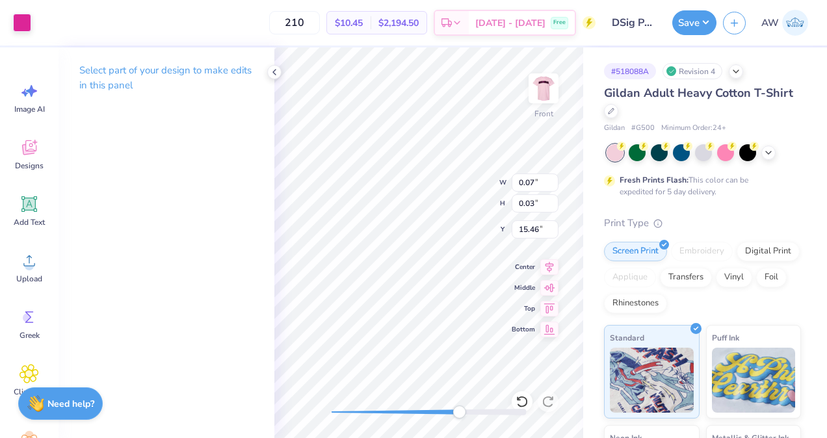
click at [18, 25] on div at bounding box center [22, 23] width 18 height 18
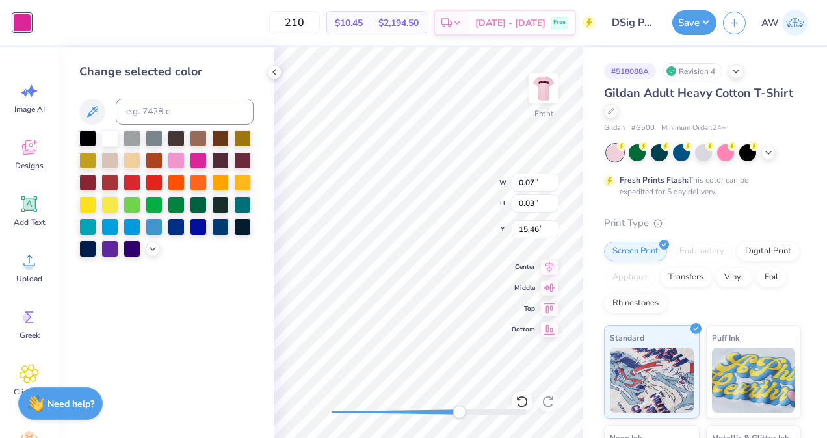
click at [112, 137] on div at bounding box center [109, 138] width 17 height 17
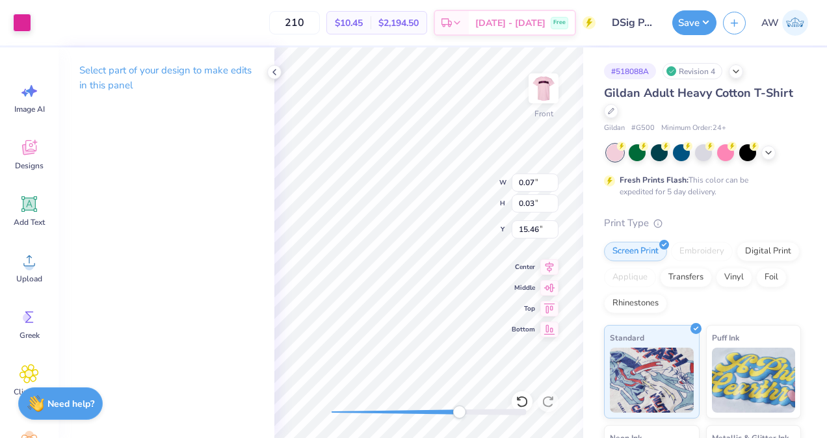
type input "0.04"
type input "0.11"
type input "15.93"
click at [23, 29] on div at bounding box center [22, 23] width 18 height 18
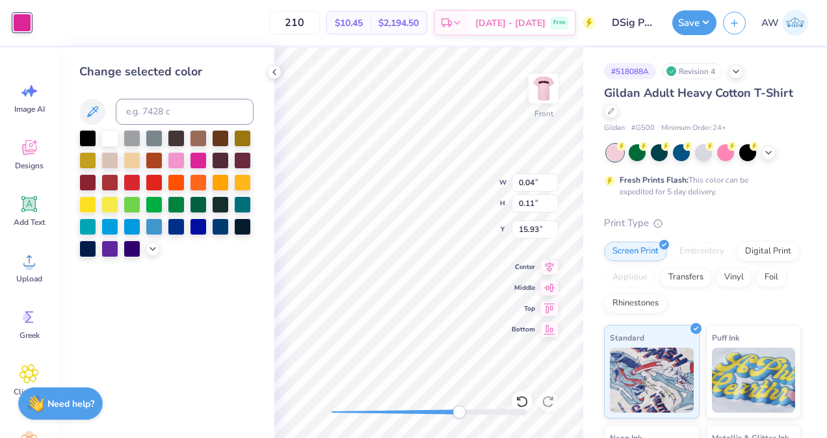
click at [112, 133] on div at bounding box center [109, 138] width 17 height 17
click at [276, 67] on icon at bounding box center [274, 72] width 10 height 10
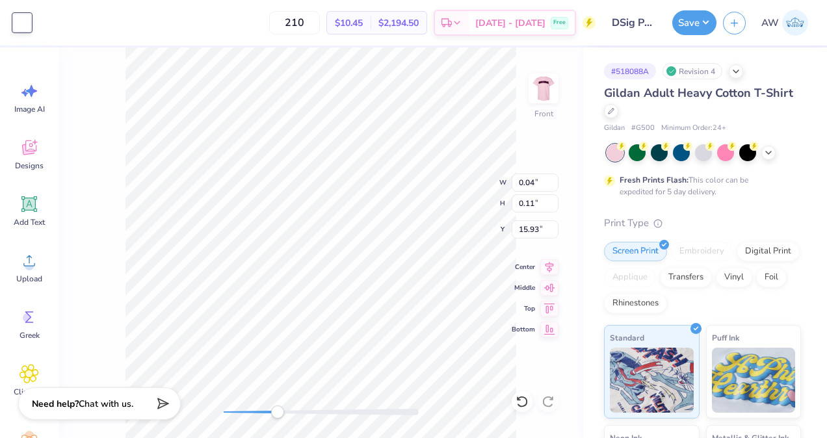
type input "1.91"
type input "1.07"
type input "12.53"
click at [24, 19] on div at bounding box center [22, 23] width 18 height 18
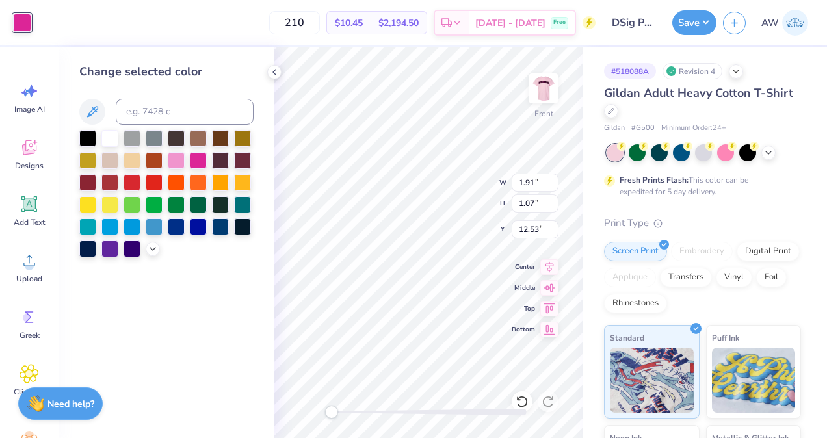
click at [111, 133] on div at bounding box center [109, 138] width 17 height 17
click at [277, 69] on icon at bounding box center [274, 72] width 10 height 10
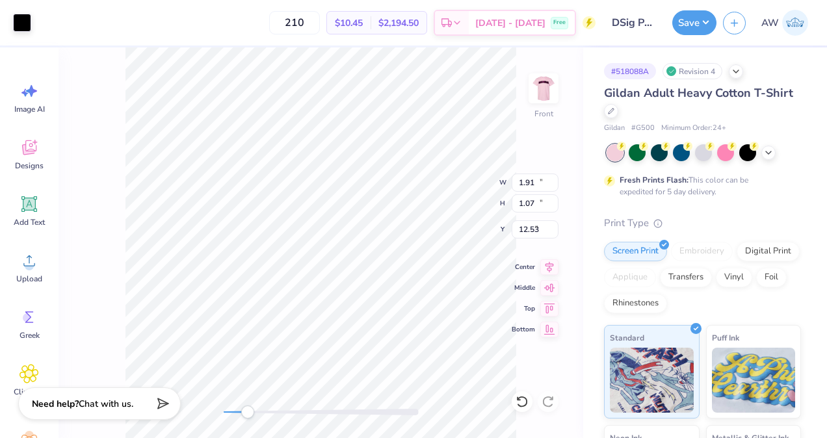
type input "12.50"
type input "13.29"
type input "3.00"
click at [28, 25] on div at bounding box center [22, 23] width 18 height 18
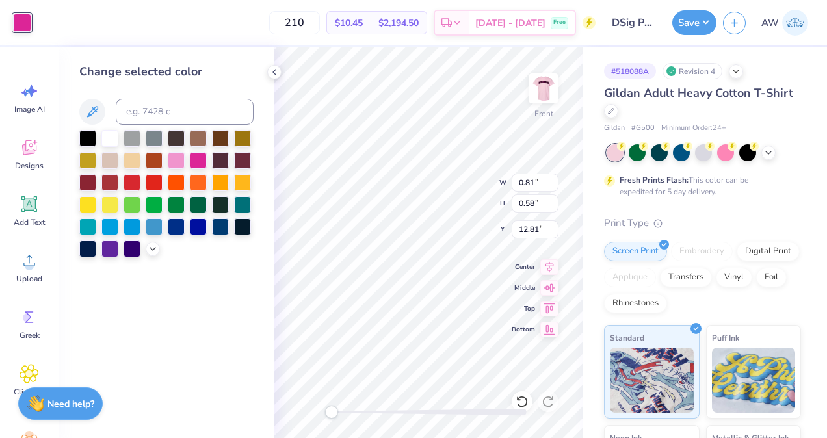
click at [110, 136] on div at bounding box center [109, 138] width 17 height 17
drag, startPoint x: 333, startPoint y: 413, endPoint x: 393, endPoint y: 413, distance: 59.8
click at [393, 413] on div "Accessibility label" at bounding box center [394, 412] width 13 height 13
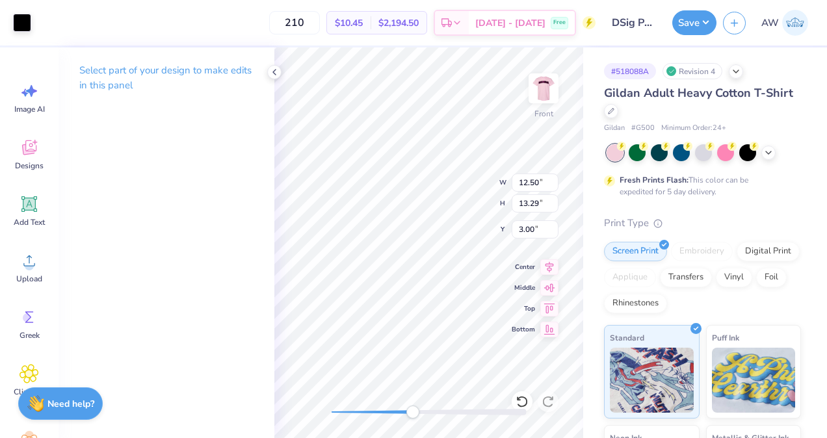
type input "0.90"
type input "0.37"
type input "13.30"
click at [22, 24] on div at bounding box center [22, 23] width 18 height 18
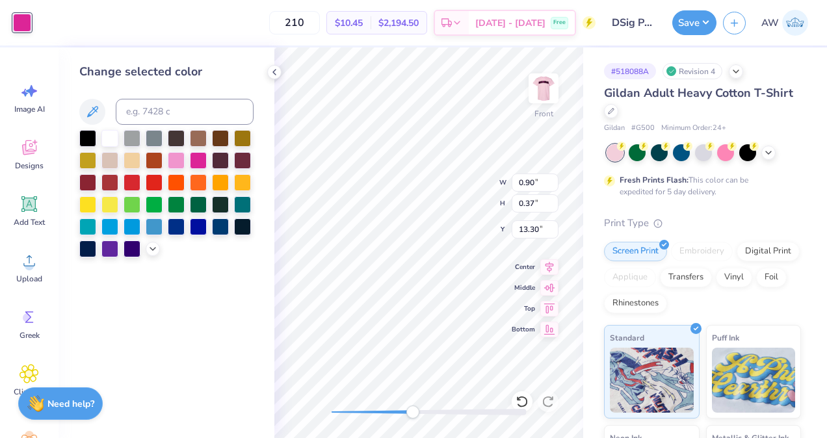
click at [109, 137] on div at bounding box center [109, 138] width 17 height 17
type input "1.90"
type input "1.58"
type input "12.52"
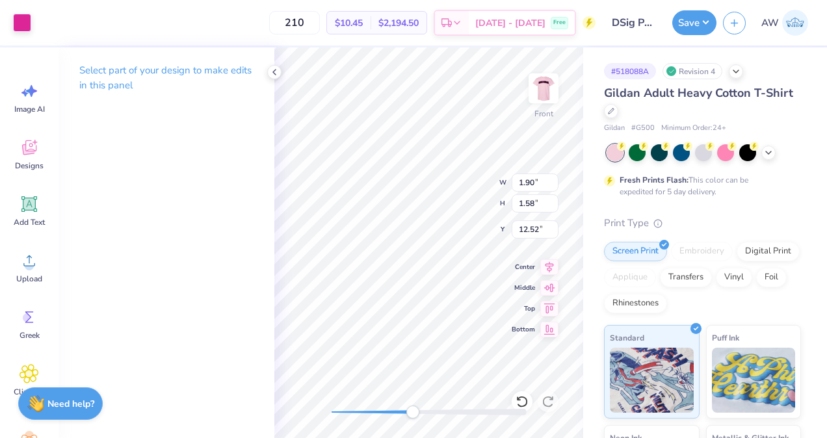
click at [20, 19] on div at bounding box center [22, 23] width 18 height 18
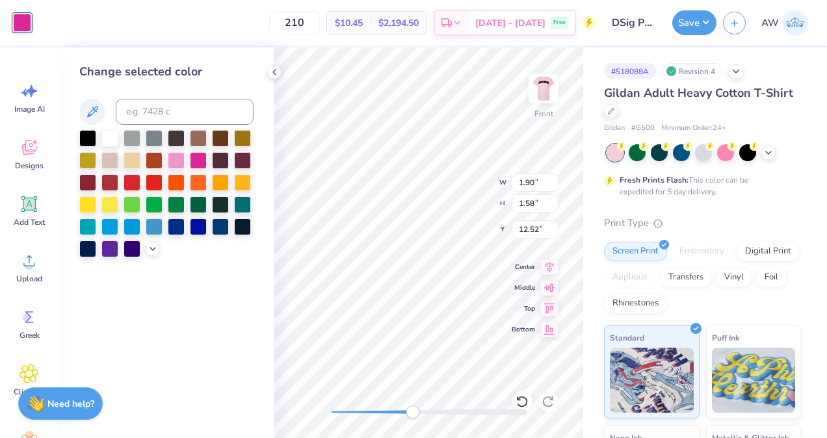
click at [101, 130] on div at bounding box center [109, 138] width 17 height 17
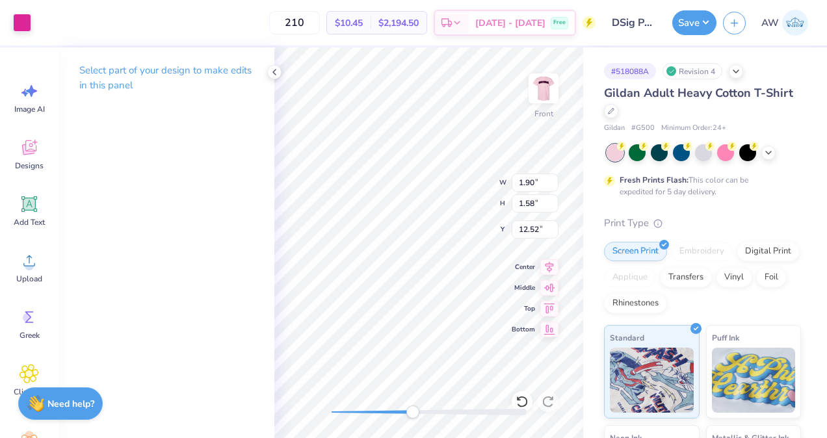
type input "0.74"
type input "0.53"
type input "12.77"
click at [21, 20] on div at bounding box center [22, 23] width 18 height 18
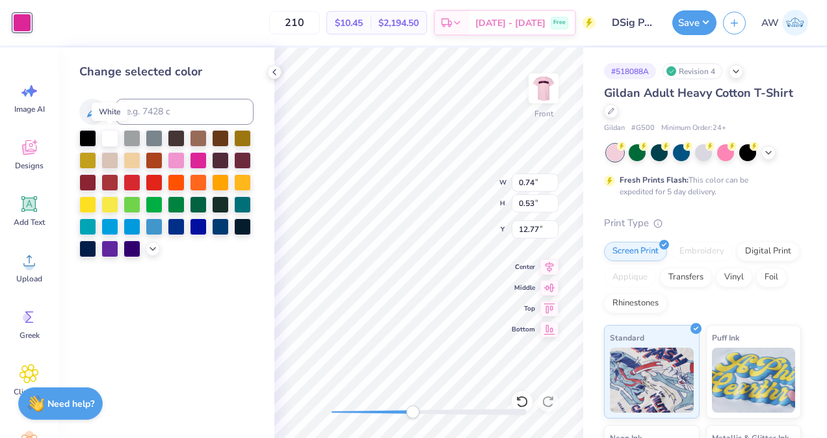
click at [112, 137] on div at bounding box center [109, 138] width 17 height 17
type input "0.30"
type input "0.28"
type input "13.61"
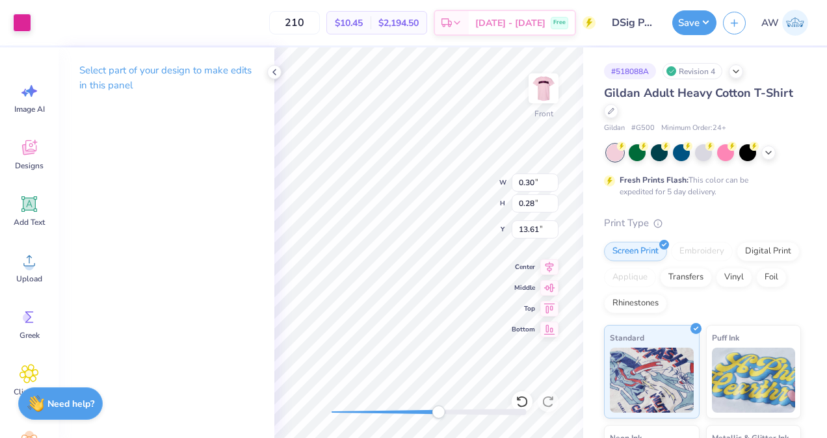
click at [14, 23] on div at bounding box center [22, 23] width 18 height 18
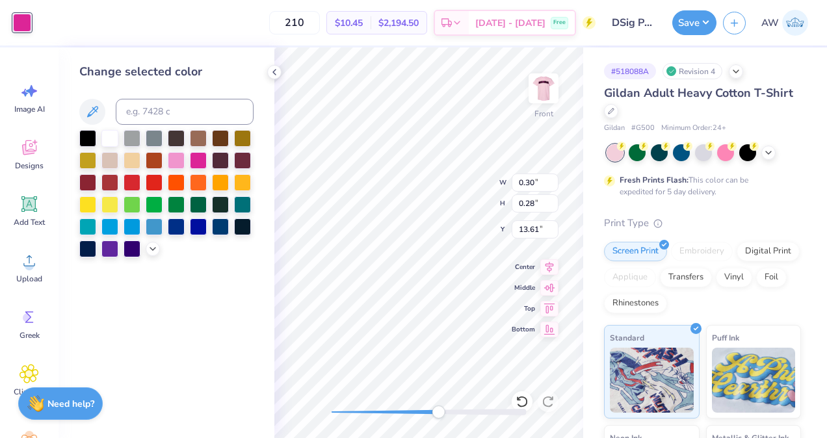
click at [109, 144] on div at bounding box center [109, 138] width 17 height 17
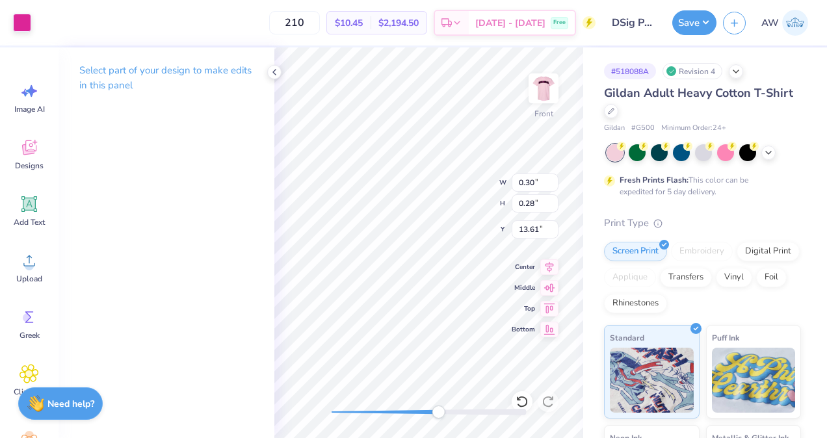
type input "0.03"
type input "0.10"
type input "13.89"
click at [21, 23] on div at bounding box center [22, 23] width 18 height 18
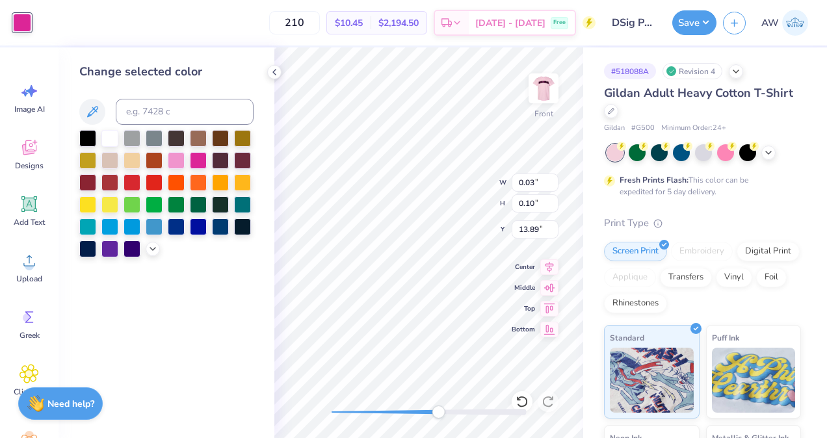
click at [112, 141] on div at bounding box center [109, 138] width 17 height 17
type input "0.44"
type input "0.08"
type input "13.41"
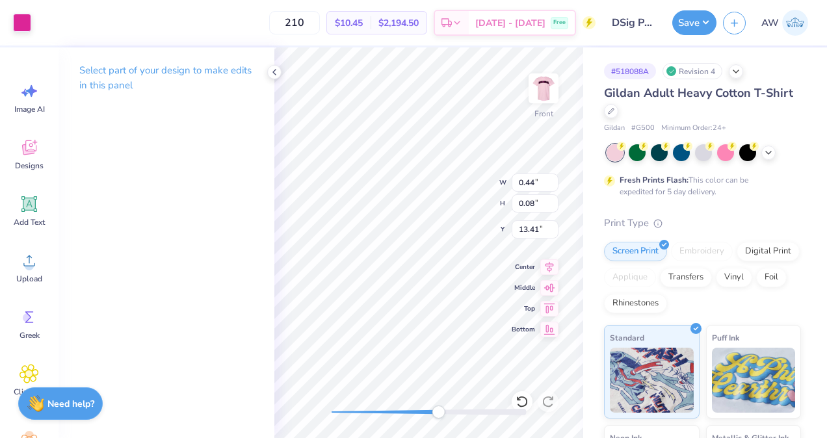
click at [13, 22] on div at bounding box center [22, 23] width 18 height 18
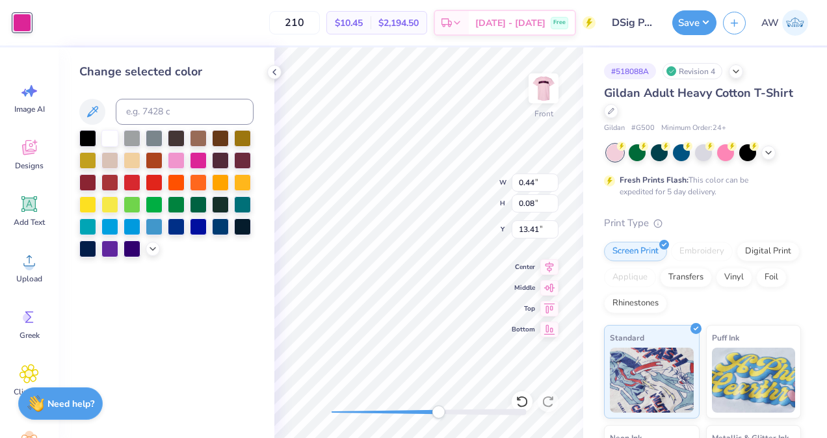
click at [112, 131] on div at bounding box center [109, 138] width 17 height 17
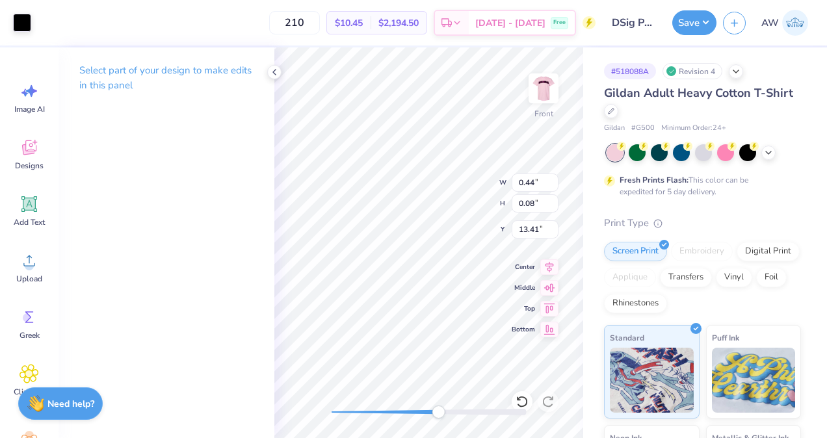
type input "0.18"
type input "0.17"
type input "13.34"
type input "0.07"
type input "0.03"
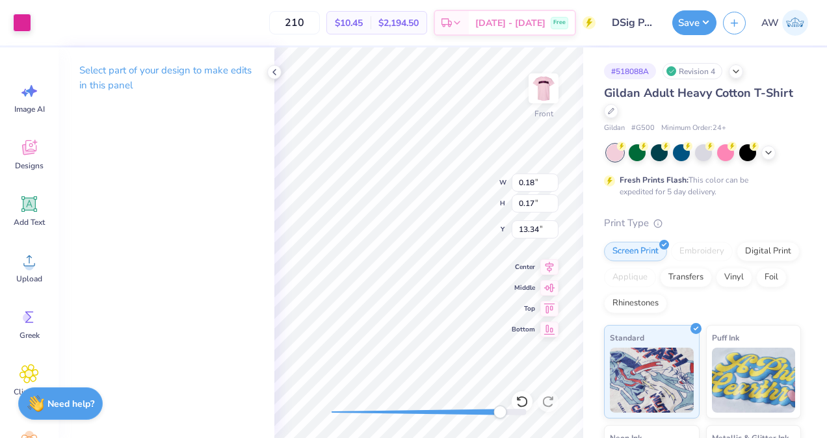
type input "13.46"
click at [15, 27] on div at bounding box center [22, 23] width 18 height 18
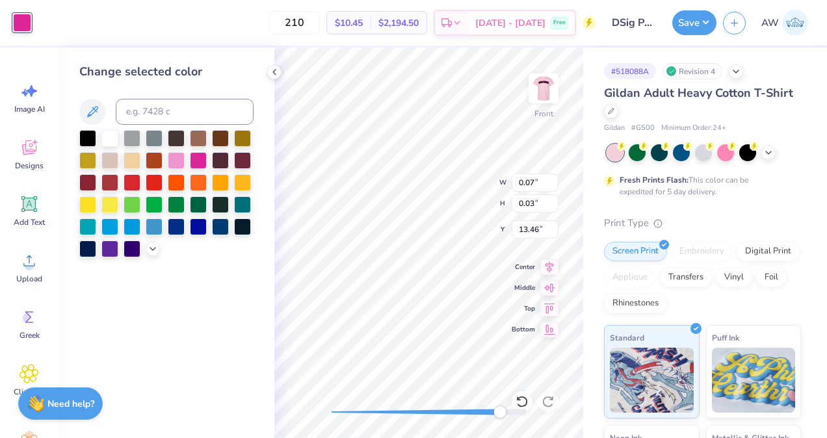
click at [108, 141] on div at bounding box center [109, 138] width 17 height 17
type input "1.90"
type input "1.33"
type input "12.79"
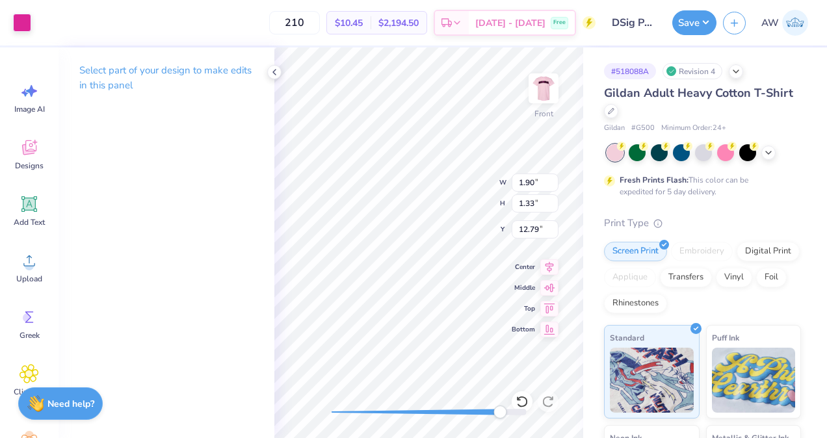
click at [19, 17] on div at bounding box center [22, 23] width 18 height 18
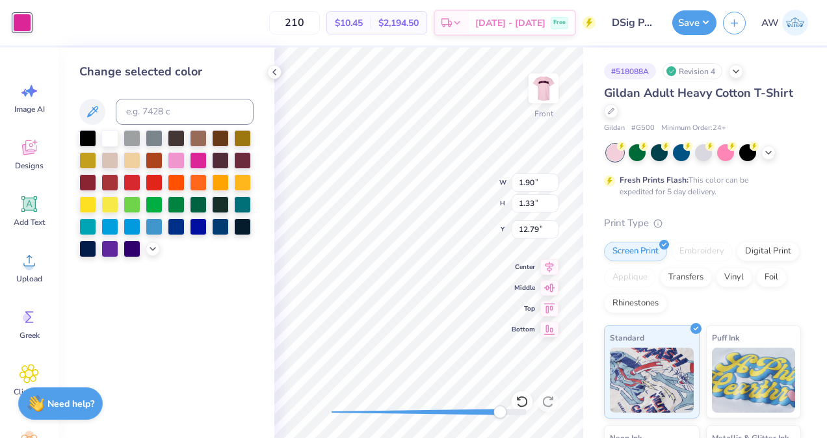
click at [108, 138] on div at bounding box center [109, 138] width 17 height 17
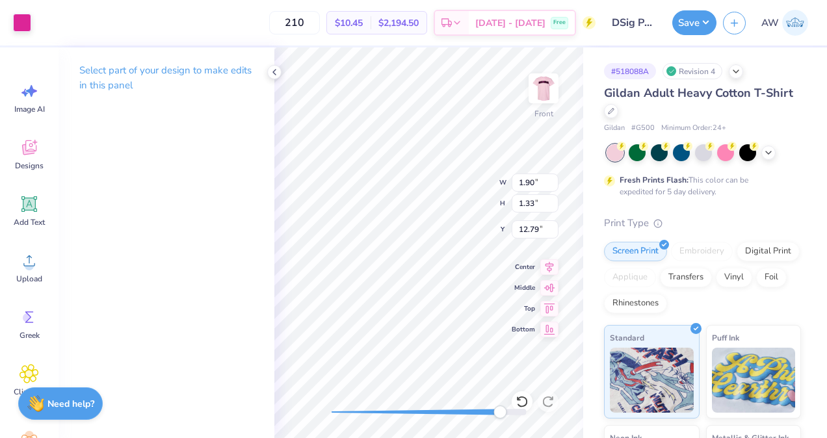
type input "0.74"
type input "0.53"
type input "13.04"
click at [25, 14] on div at bounding box center [22, 23] width 18 height 18
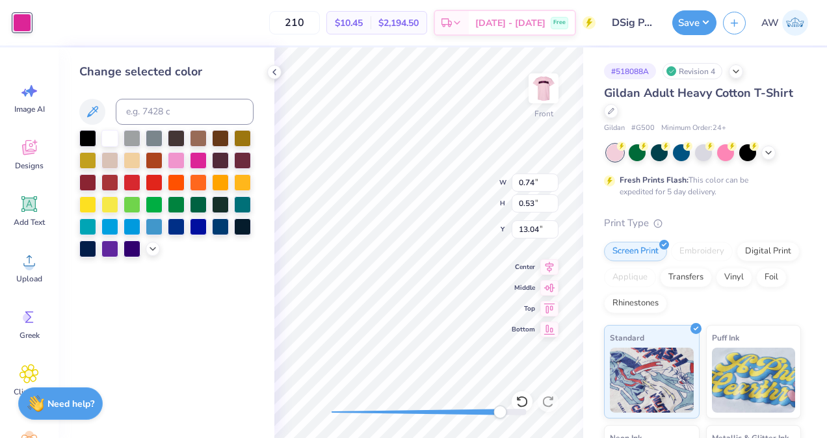
click at [109, 137] on div at bounding box center [109, 138] width 17 height 17
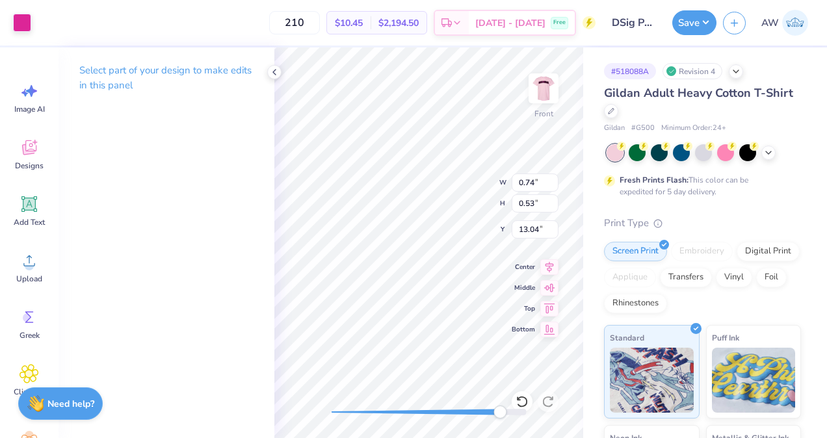
type input "0.44"
type input "0.08"
type input "13.68"
click at [16, 23] on div at bounding box center [22, 23] width 18 height 18
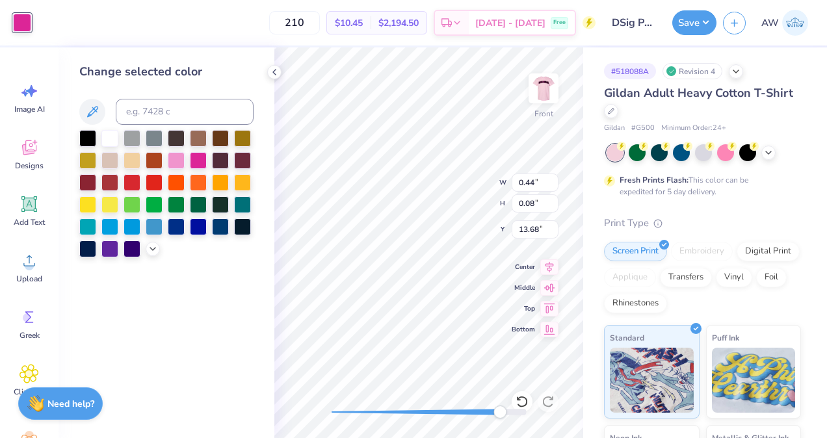
click at [110, 133] on div at bounding box center [109, 138] width 17 height 17
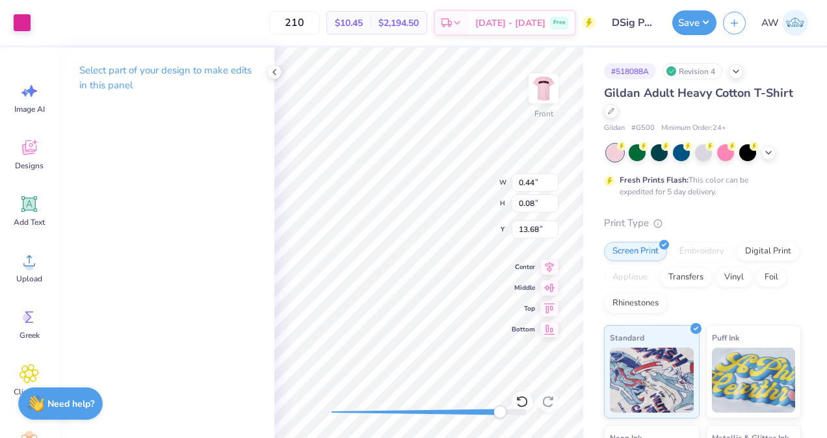
type input "0.07"
type input "0.03"
type input "13.73"
click at [20, 25] on div at bounding box center [22, 23] width 18 height 18
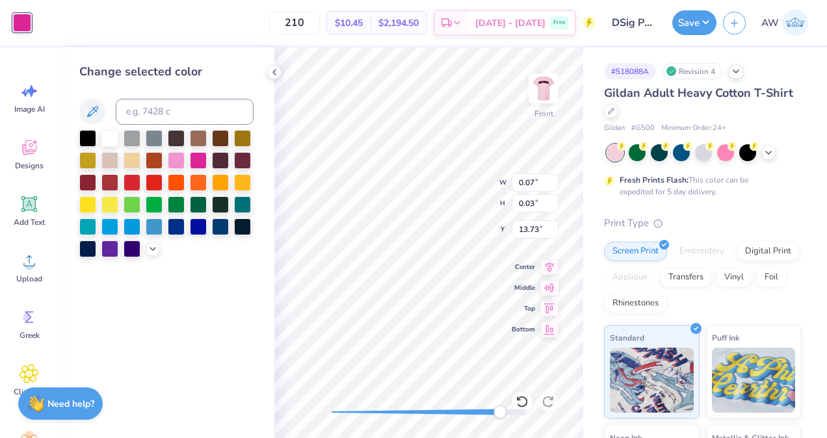
click at [111, 141] on div at bounding box center [109, 138] width 17 height 17
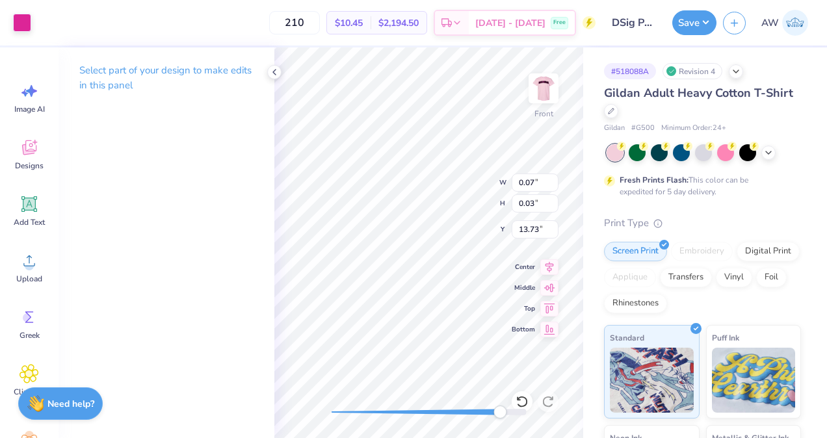
type input "0.30"
type input "0.28"
type input "13.88"
click at [26, 21] on div at bounding box center [22, 23] width 18 height 18
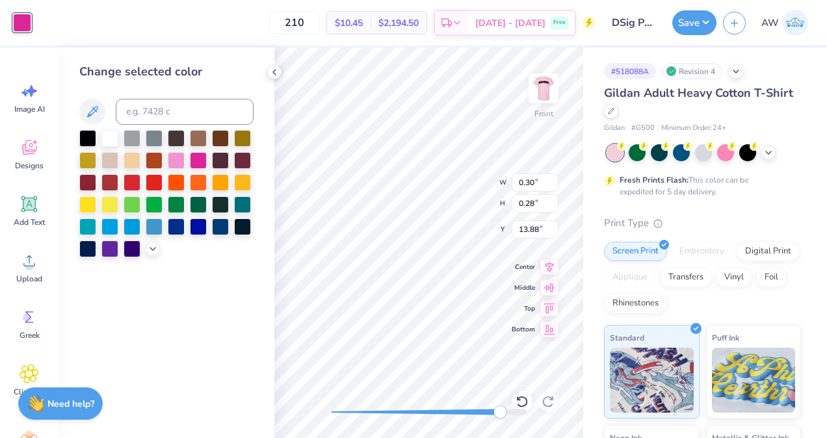
click at [115, 138] on div at bounding box center [109, 138] width 17 height 17
type input "1.90"
type input "1.58"
type input "14.66"
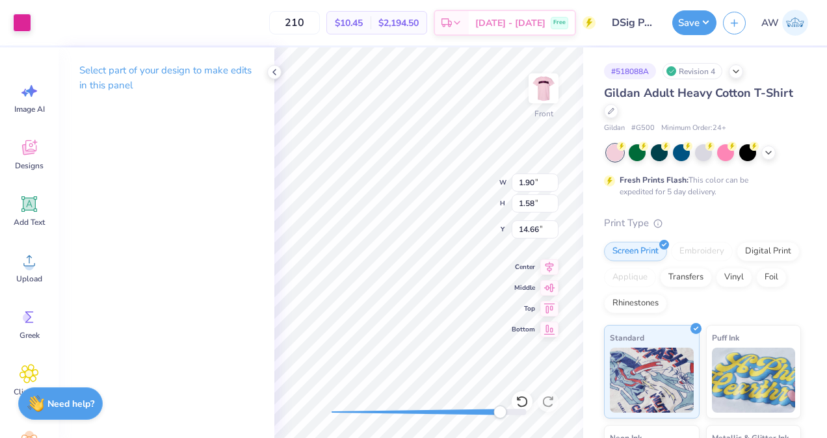
click at [18, 20] on div at bounding box center [22, 23] width 18 height 18
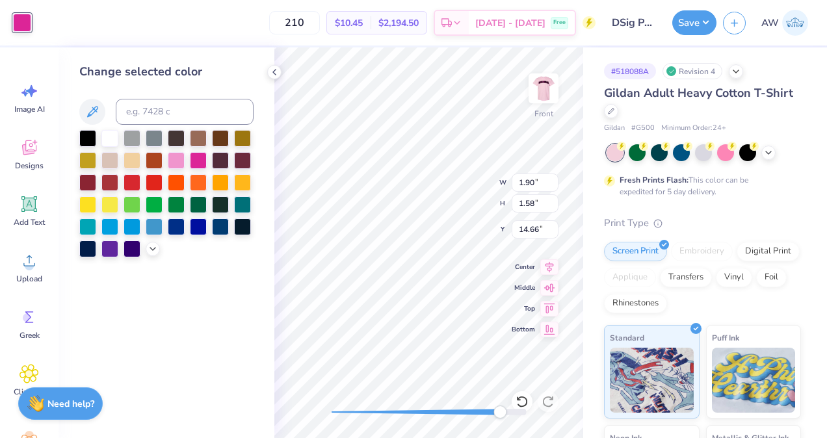
click at [107, 136] on div at bounding box center [109, 138] width 17 height 17
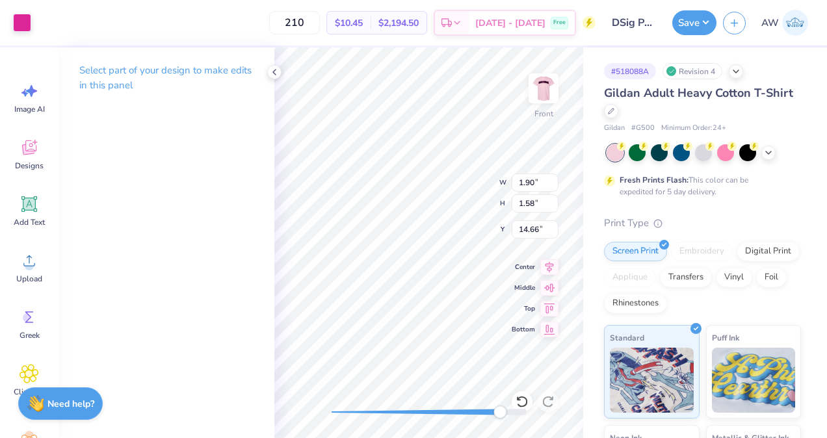
type input "0.74"
type input "0.53"
type input "14.91"
click at [17, 16] on div at bounding box center [22, 23] width 18 height 18
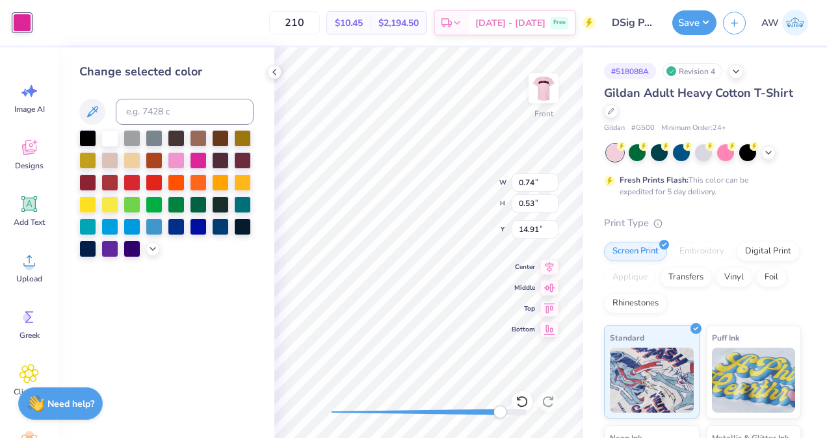
click at [110, 134] on div at bounding box center [109, 138] width 17 height 17
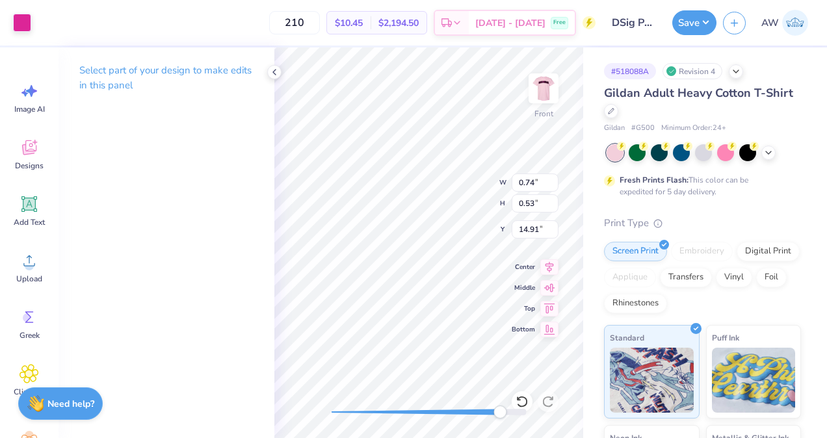
type input "0.44"
type input "0.08"
type input "15.55"
click at [21, 18] on div at bounding box center [22, 23] width 18 height 18
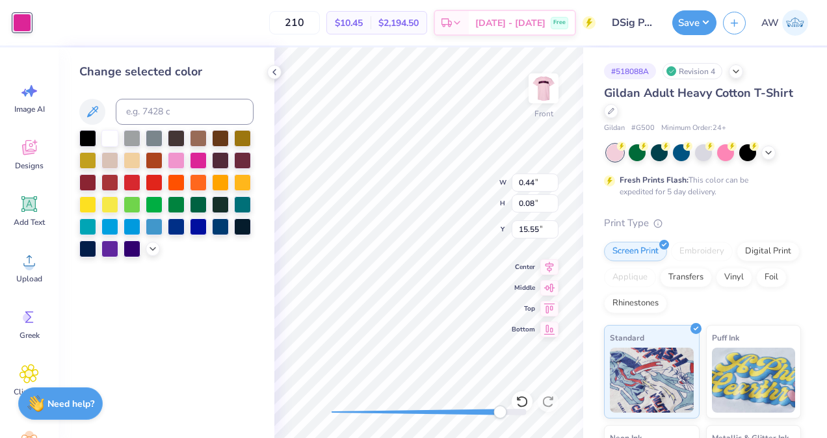
click at [94, 133] on div at bounding box center [87, 138] width 17 height 17
click at [113, 135] on div at bounding box center [109, 138] width 17 height 17
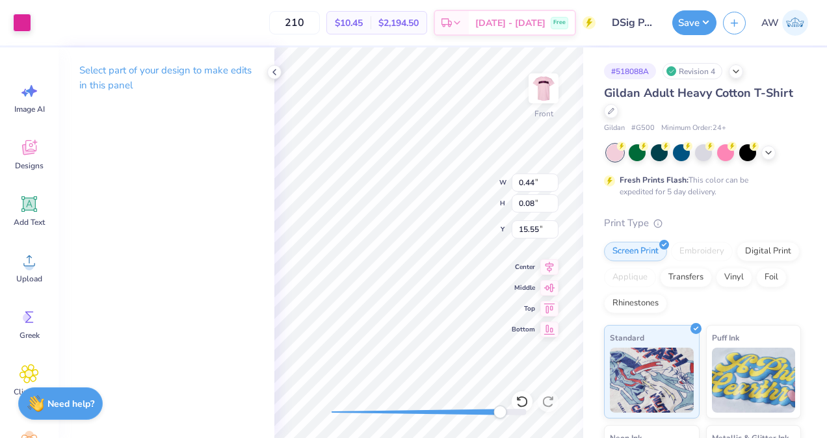
type input "0.07"
type input "0.03"
type input "15.60"
click at [25, 17] on div at bounding box center [22, 23] width 18 height 18
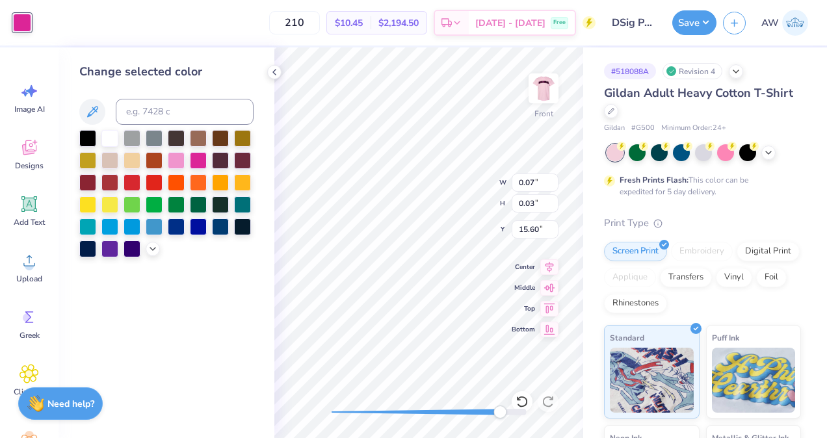
click at [112, 140] on div at bounding box center [109, 138] width 17 height 17
type input "0.30"
type input "0.28"
type input "15.74"
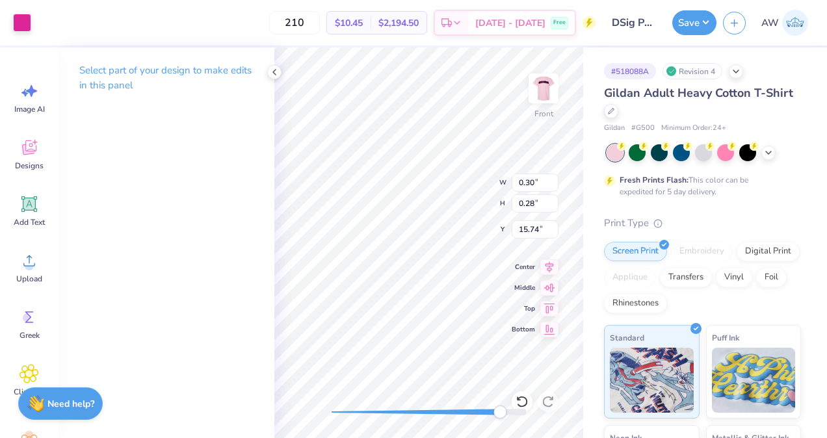
click at [20, 28] on div at bounding box center [22, 23] width 18 height 18
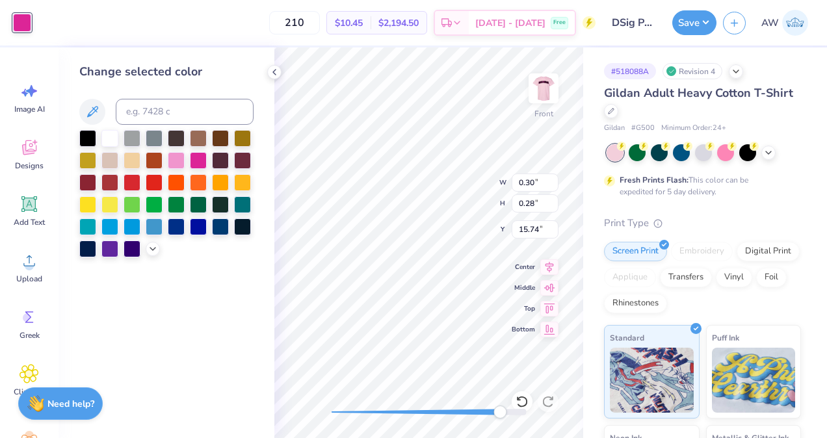
click at [115, 138] on div at bounding box center [109, 138] width 17 height 17
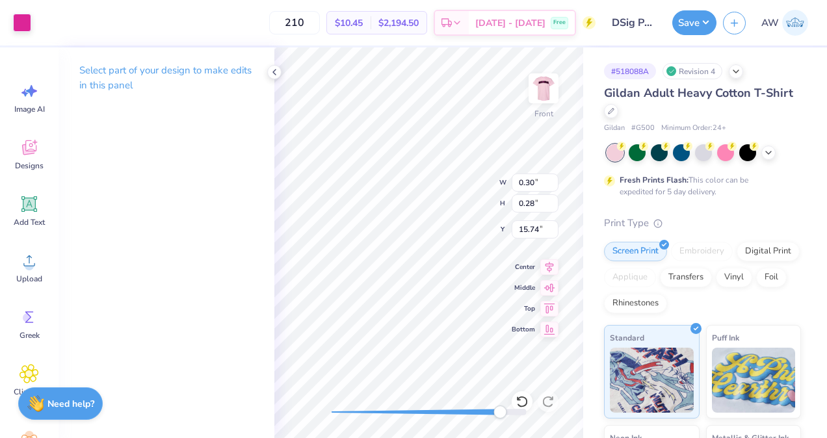
type input "0.03"
type input "0.10"
type input "16.03"
click at [14, 22] on div at bounding box center [22, 23] width 18 height 18
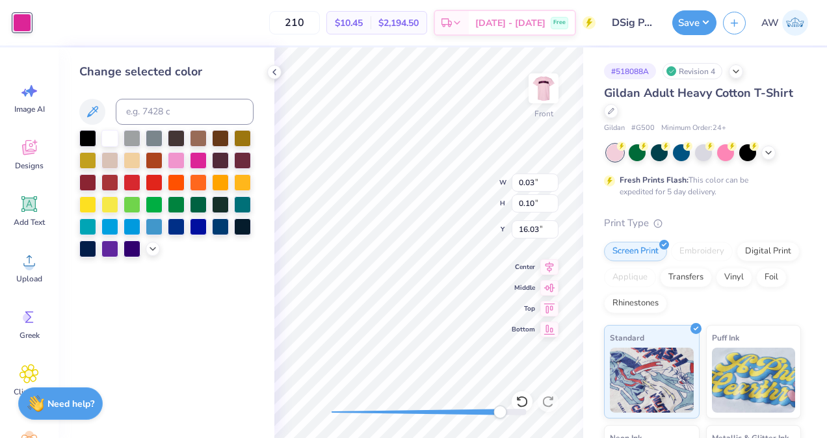
click at [120, 150] on div at bounding box center [166, 193] width 174 height 127
click at [111, 135] on div at bounding box center [109, 138] width 17 height 17
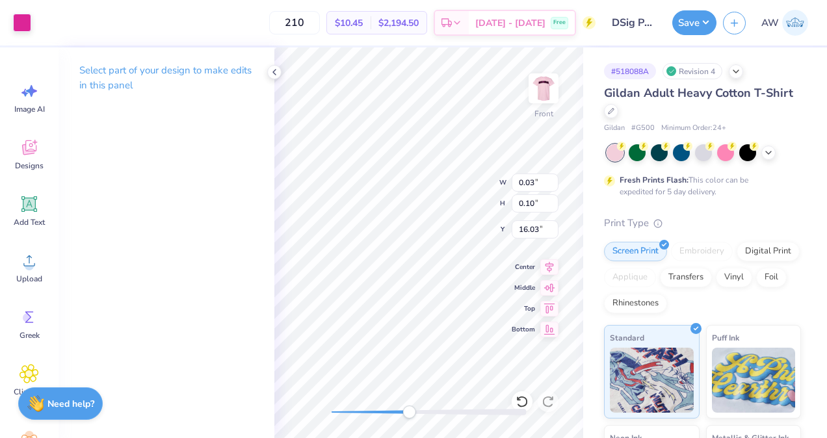
type input "0.27"
type input "0.11"
type input "14.25"
click at [20, 23] on div at bounding box center [22, 23] width 18 height 18
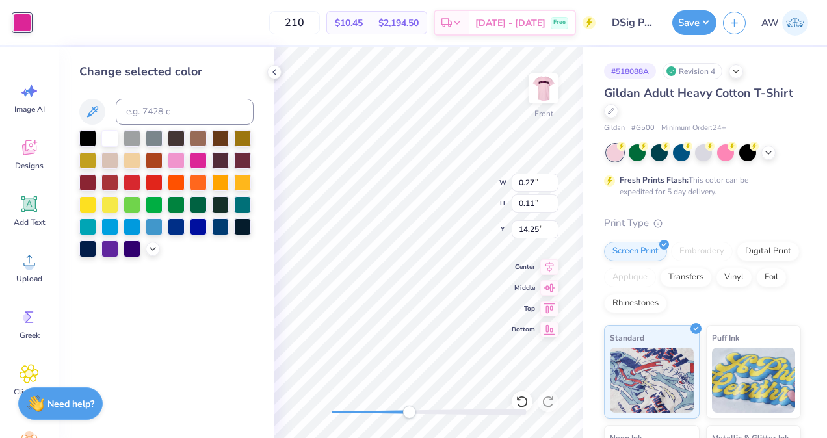
click at [112, 133] on div at bounding box center [109, 138] width 17 height 17
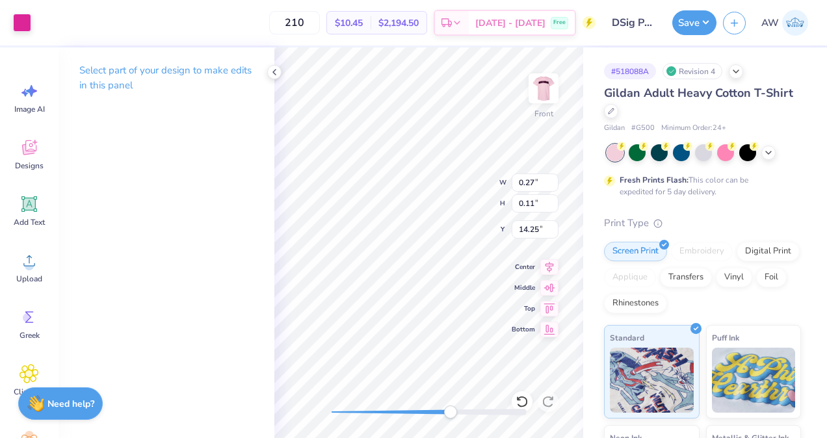
type input "1.90"
type input "1.58"
type input "14.39"
click at [17, 23] on div at bounding box center [22, 23] width 18 height 18
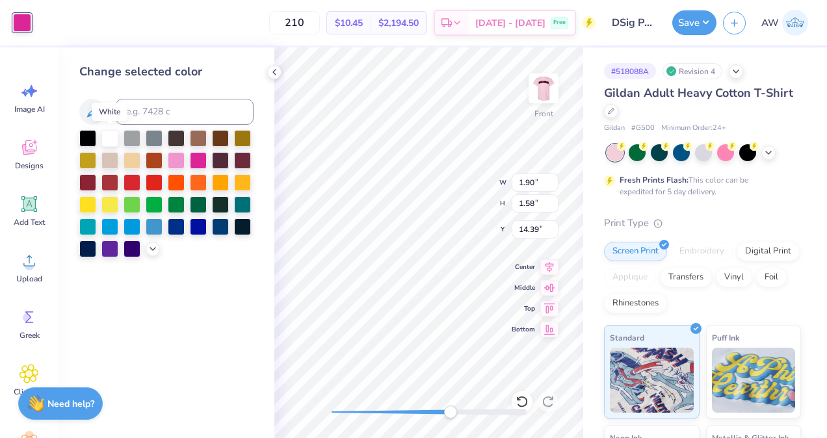
click at [109, 140] on div at bounding box center [109, 138] width 17 height 17
type input "12.50"
type input "13.29"
type input "3.00"
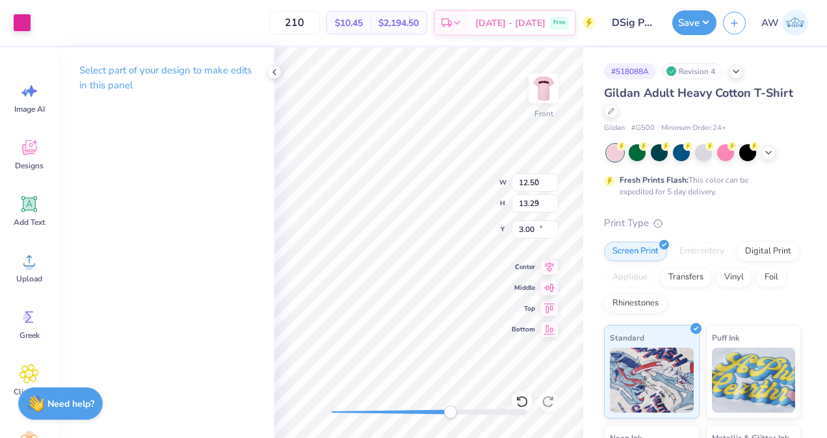
type input "0.74"
type input "0.53"
type input "14.64"
click at [29, 22] on div at bounding box center [22, 23] width 18 height 18
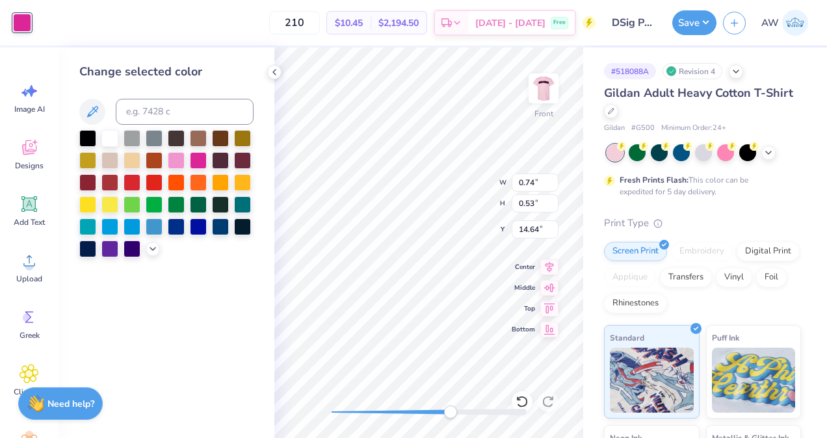
click at [108, 139] on div at bounding box center [109, 138] width 17 height 17
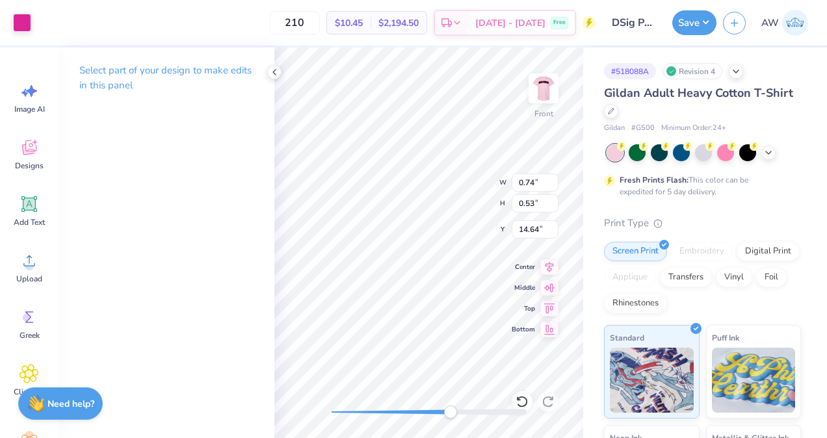
type input "0.30"
type input "0.28"
type input "15.48"
click at [23, 18] on div at bounding box center [22, 23] width 18 height 18
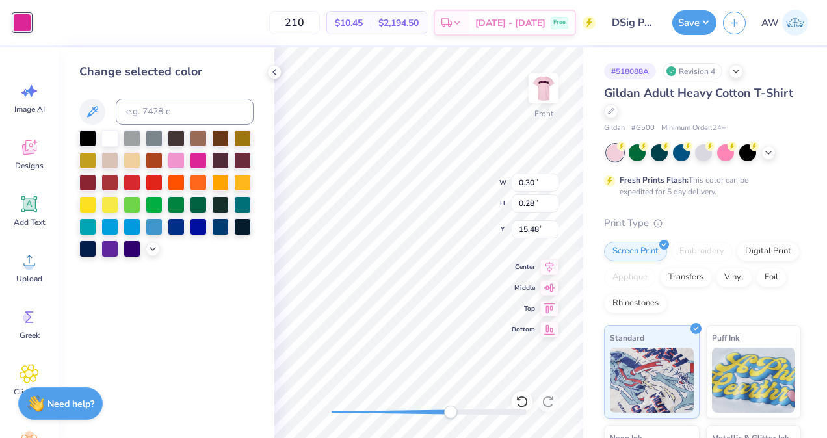
click at [110, 139] on div at bounding box center [109, 138] width 17 height 17
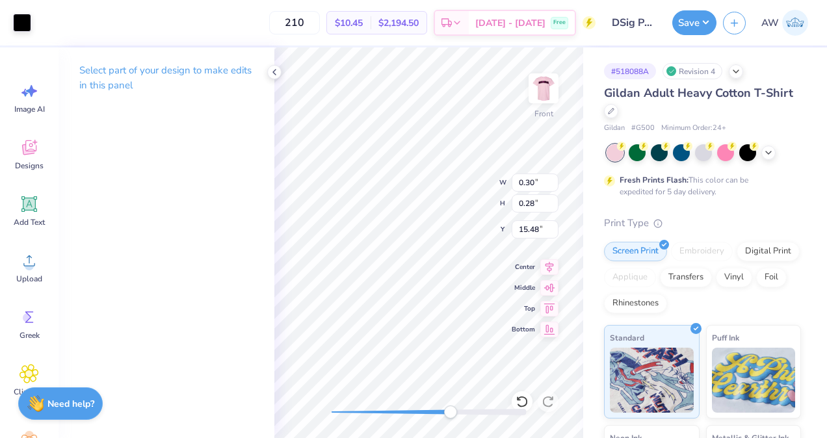
type input "0.18"
type input "0.48"
type input "15.40"
type input "0.03"
type input "0.10"
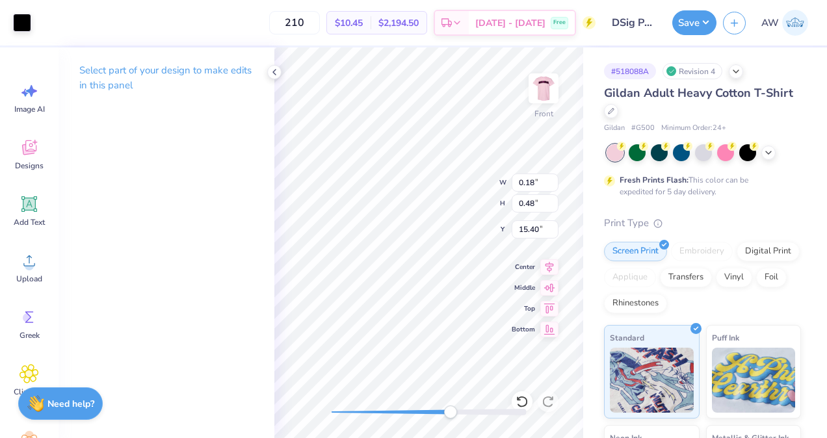
type input "15.76"
click at [16, 18] on div at bounding box center [22, 23] width 18 height 18
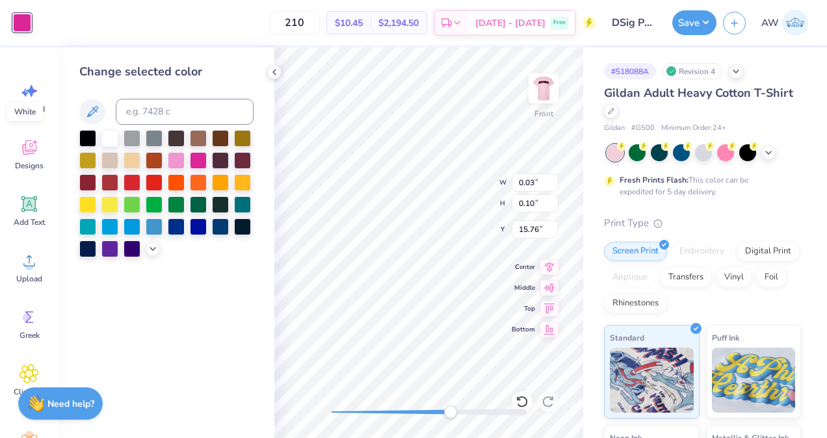
click at [112, 140] on div at bounding box center [109, 138] width 17 height 17
type input "0.44"
type input "0.08"
type input "15.28"
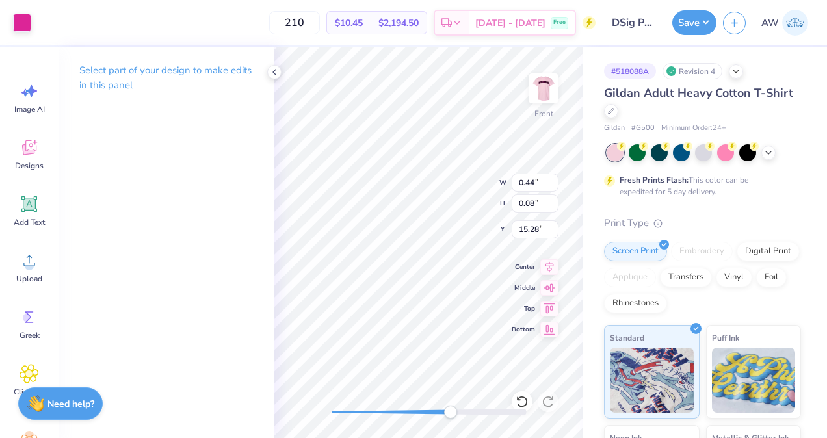
click at [23, 21] on div at bounding box center [22, 23] width 18 height 18
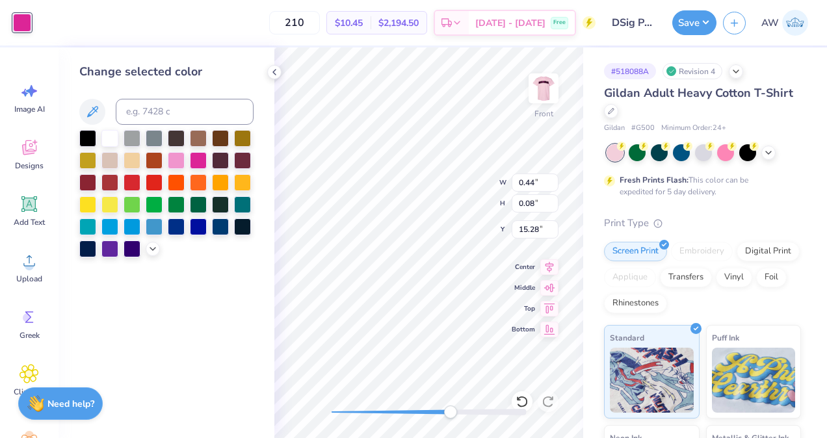
click at [111, 139] on div at bounding box center [109, 138] width 17 height 17
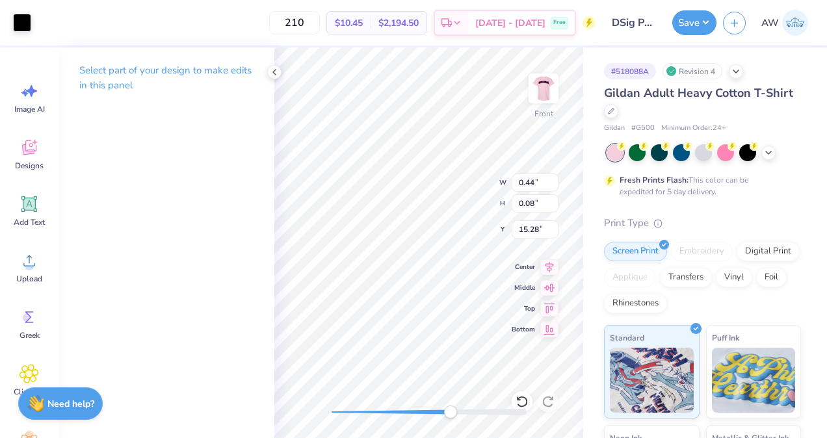
type input "0.18"
type input "0.17"
type input "15.21"
type input "0.44"
type input "0.08"
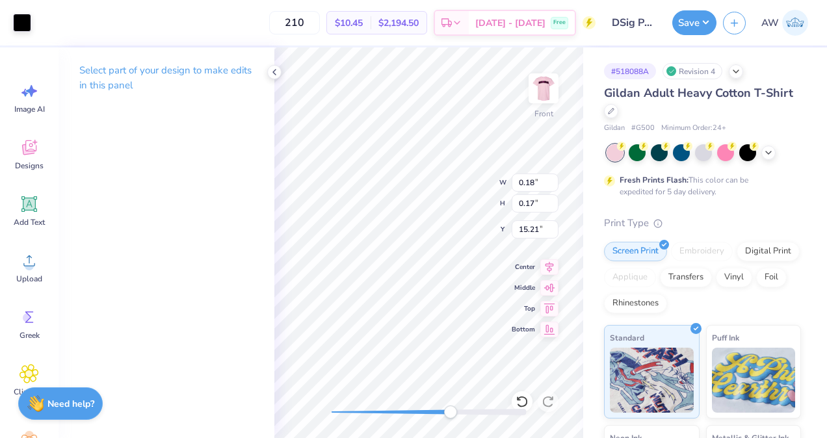
type input "15.28"
type input "0.07"
type input "0.03"
type input "15.33"
click at [24, 21] on div at bounding box center [22, 23] width 18 height 18
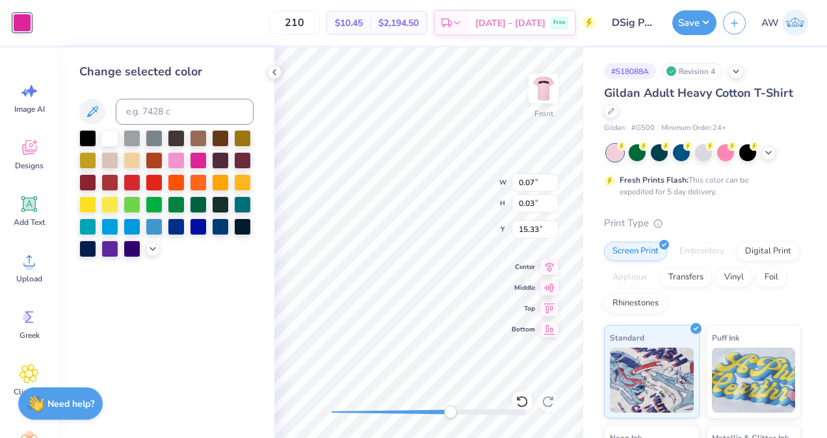
click at [116, 138] on div at bounding box center [109, 138] width 17 height 17
click at [274, 73] on icon at bounding box center [274, 72] width 10 height 10
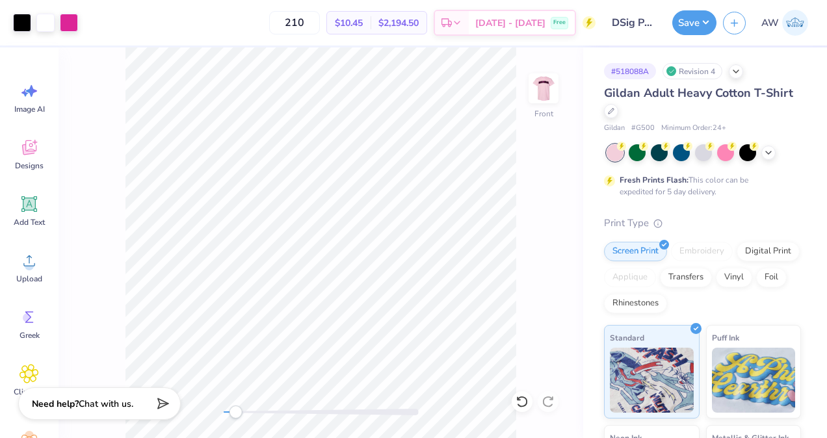
click at [545, 92] on img at bounding box center [543, 88] width 26 height 26
click at [684, 17] on button "Save" at bounding box center [694, 22] width 44 height 25
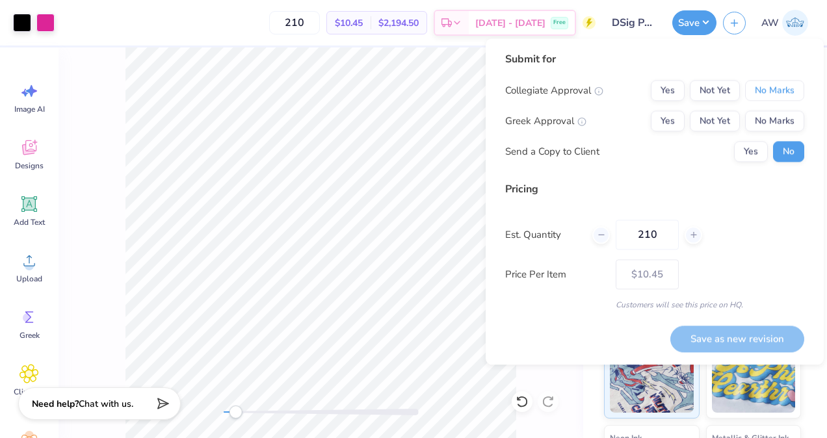
click at [765, 88] on button "No Marks" at bounding box center [774, 90] width 59 height 21
click at [667, 125] on button "Yes" at bounding box center [668, 121] width 34 height 21
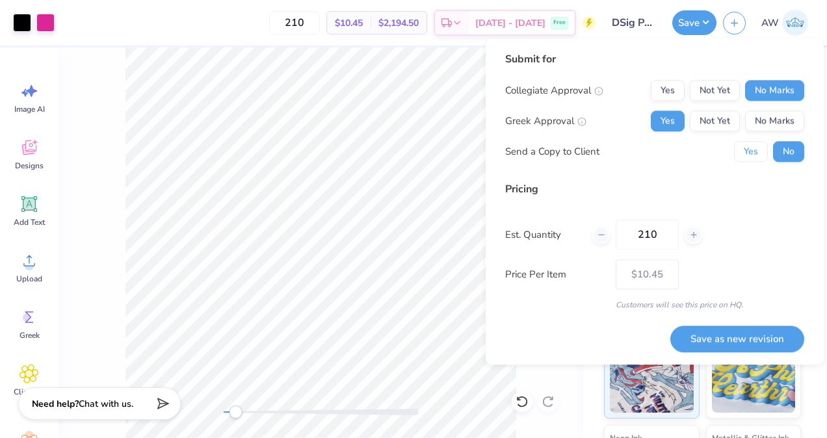
click at [755, 150] on button "Yes" at bounding box center [751, 151] width 34 height 21
click at [724, 337] on button "Save as new revision" at bounding box center [737, 339] width 134 height 27
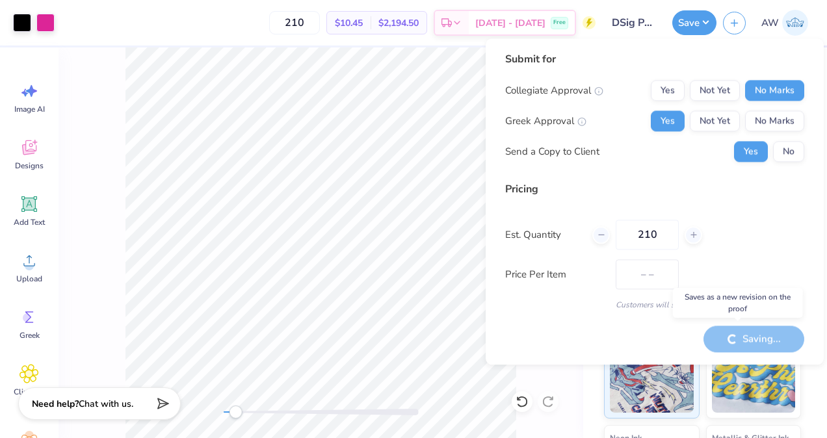
type input "$10.45"
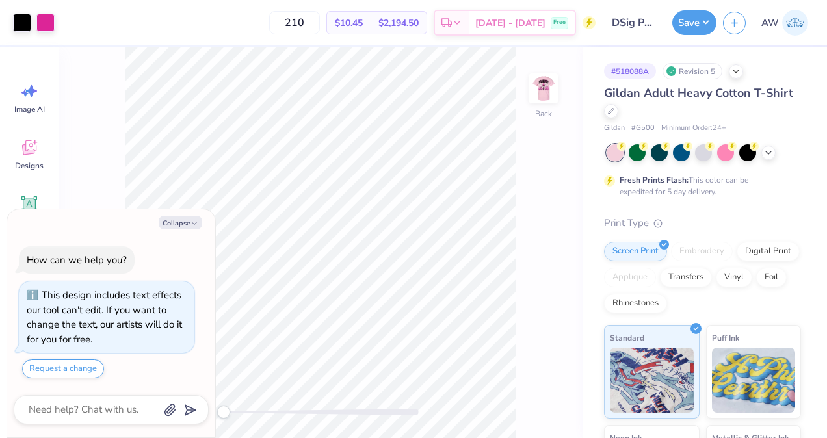
click at [196, 221] on icon "button" at bounding box center [194, 224] width 8 height 8
type textarea "x"
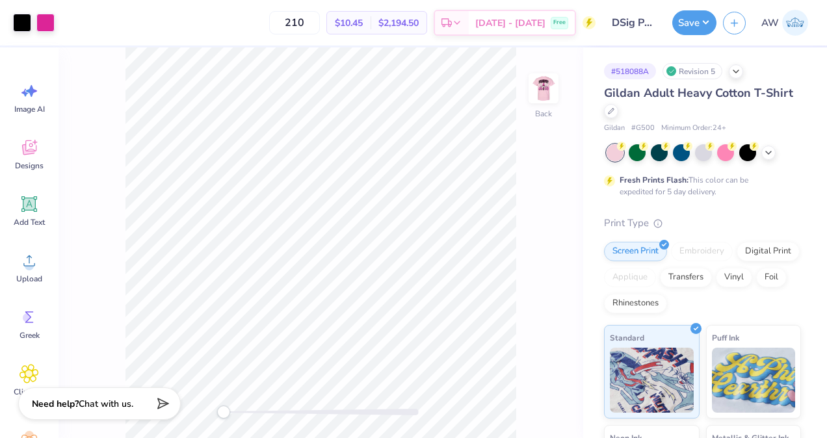
click at [15, 26] on div at bounding box center [22, 23] width 18 height 18
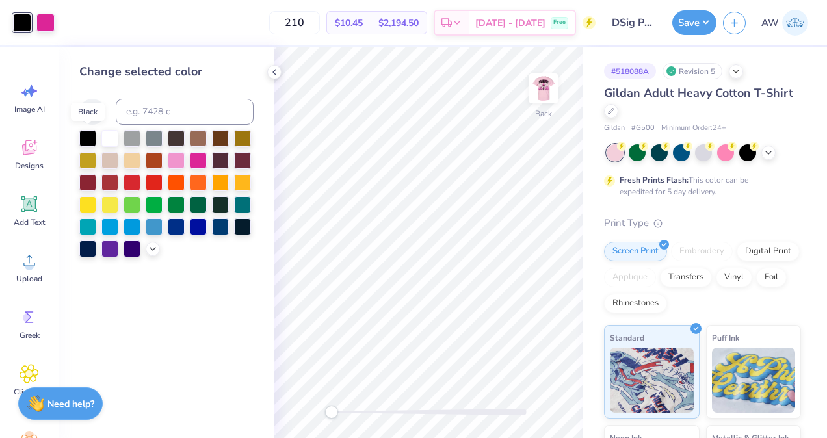
click at [90, 133] on div at bounding box center [87, 138] width 17 height 17
click at [111, 136] on div at bounding box center [109, 138] width 17 height 17
click at [86, 140] on div at bounding box center [87, 138] width 17 height 17
click at [556, 88] on img at bounding box center [543, 88] width 26 height 26
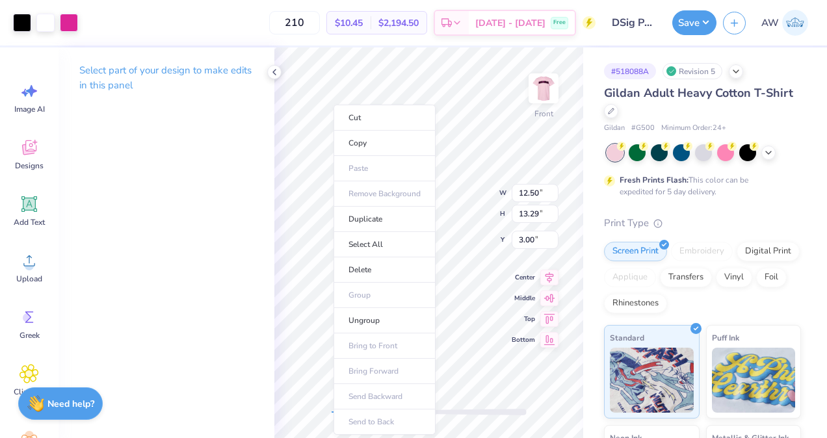
click at [378, 315] on li "Ungroup" at bounding box center [385, 320] width 102 height 25
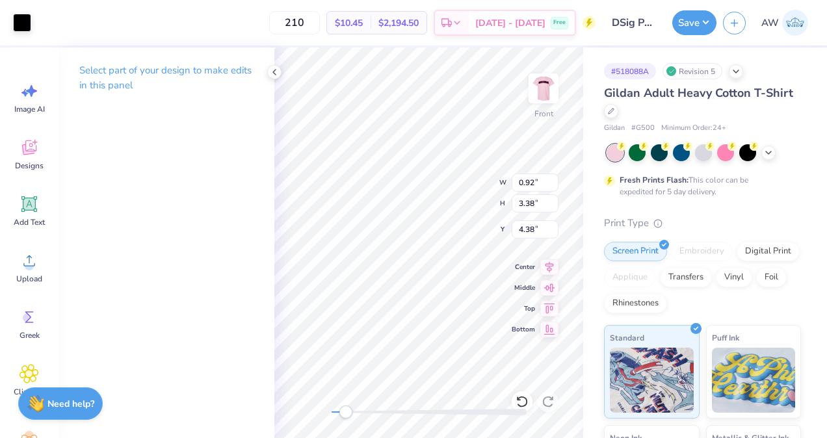
click at [15, 20] on div at bounding box center [22, 23] width 18 height 18
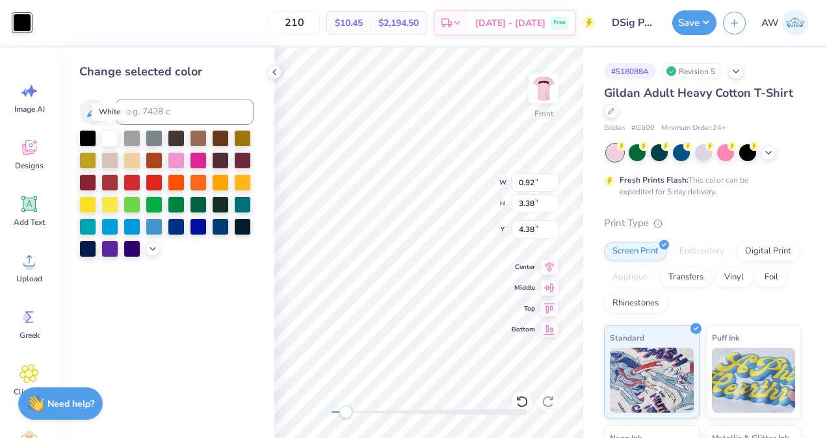
click at [114, 141] on div at bounding box center [109, 138] width 17 height 17
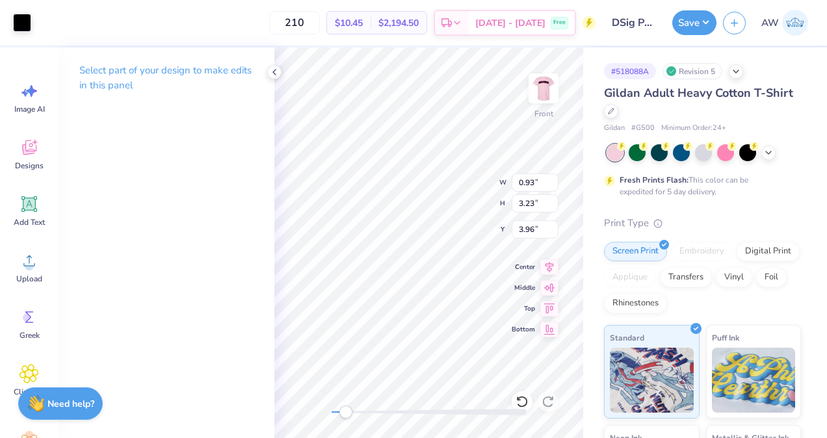
type input "0.93"
type input "3.23"
type input "3.96"
click at [23, 20] on div at bounding box center [22, 23] width 18 height 18
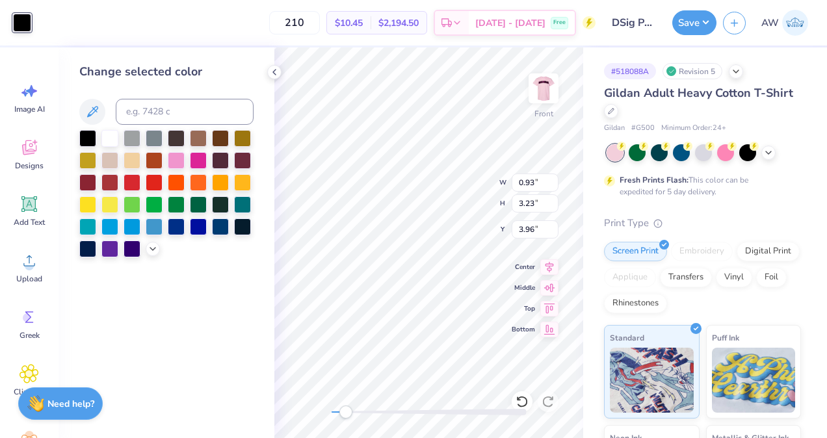
click at [109, 136] on div at bounding box center [109, 138] width 17 height 17
